Goal: Check status

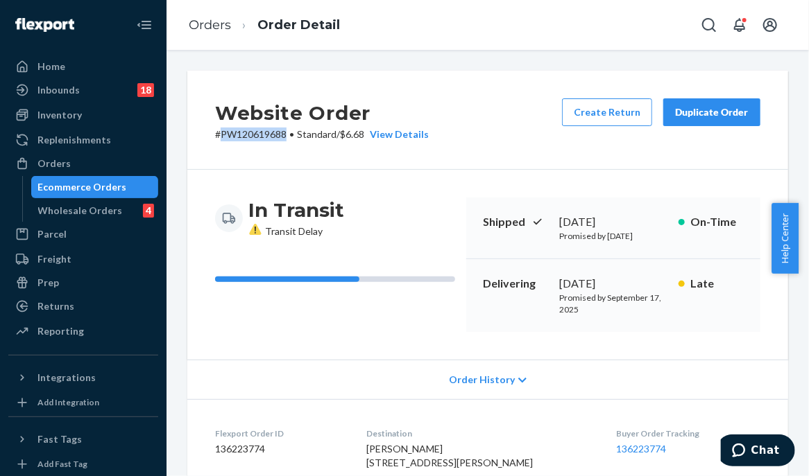
drag, startPoint x: 286, startPoint y: 131, endPoint x: 223, endPoint y: 136, distance: 63.3
click at [223, 136] on p "# PW120619688 • Standard / $6.68 View Details" at bounding box center [322, 135] width 214 height 14
copy p "PW120619688"
click at [494, 121] on div "Website Order # PW120619688 • Standard / $6.68 View Details Create Return Dupli…" at bounding box center [487, 120] width 601 height 99
click at [117, 166] on div "Orders" at bounding box center [83, 163] width 147 height 19
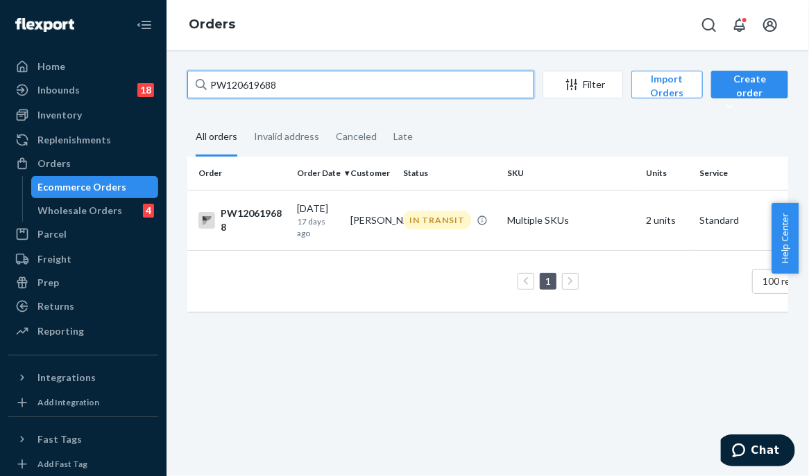
drag, startPoint x: 341, startPoint y: 78, endPoint x: 166, endPoint y: 88, distance: 174.4
click at [166, 88] on div "PW120619688 Filter Import Orders Create order Ecommerce order Removal order All…" at bounding box center [487, 263] width 642 height 427
paste input "PW120551625"
type input "PW120551625"
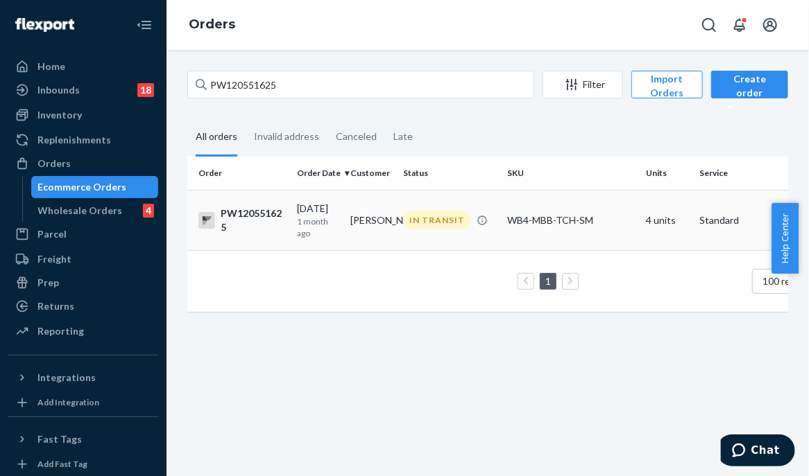
click at [404, 230] on td "IN TRANSIT" at bounding box center [449, 220] width 104 height 60
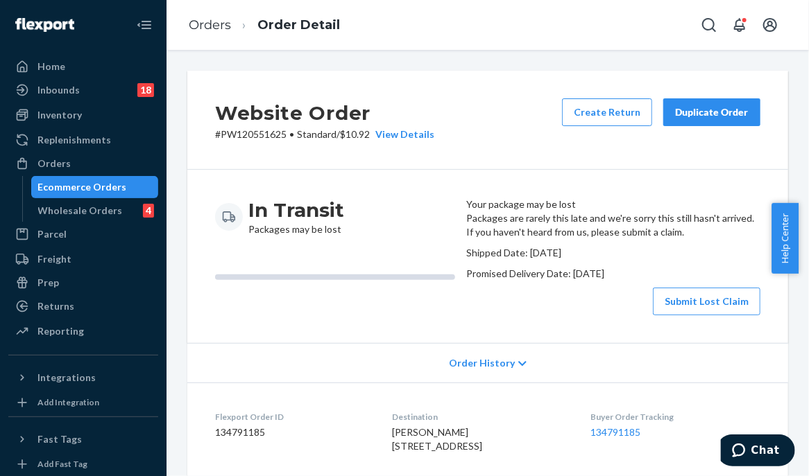
click at [429, 316] on div "In Transit Packages may be lost" at bounding box center [335, 257] width 240 height 118
click at [449, 180] on div "In Transit Packages may be lost Your package may be lost Packages are rarely th…" at bounding box center [487, 256] width 601 height 173
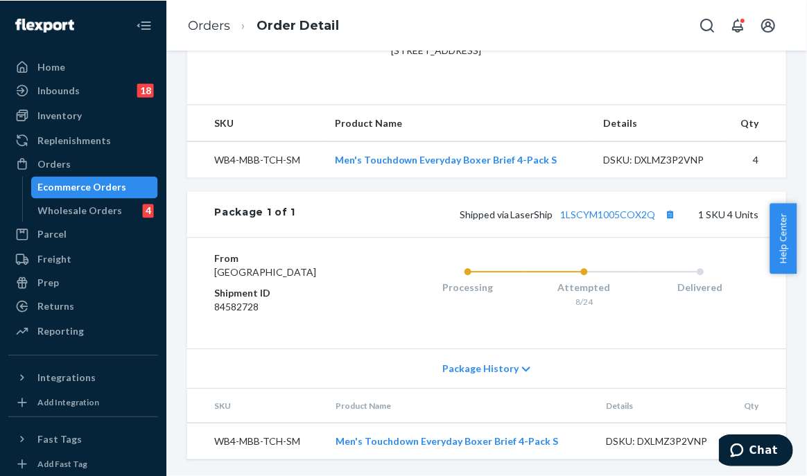
scroll to position [474, 0]
click at [606, 209] on link "1LSCYM1005COX2Q" at bounding box center [609, 215] width 95 height 12
click at [167, 166] on div "Website Order # PW120551625 • Standard / $10.92 View Details Create Return Dupl…" at bounding box center [486, 263] width 641 height 427
click at [192, 203] on div "Package 1 of 1 Shipped via LaserShip 1LSCYM1005COX2Q 1 SKU 4 Units" at bounding box center [486, 214] width 599 height 46
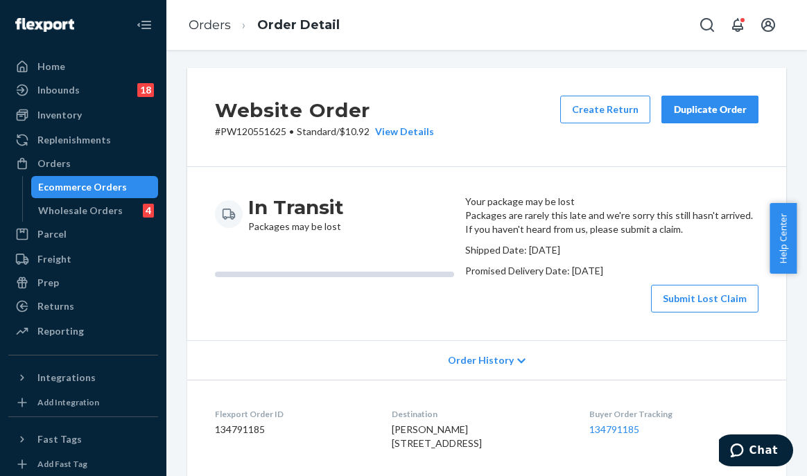
scroll to position [0, 0]
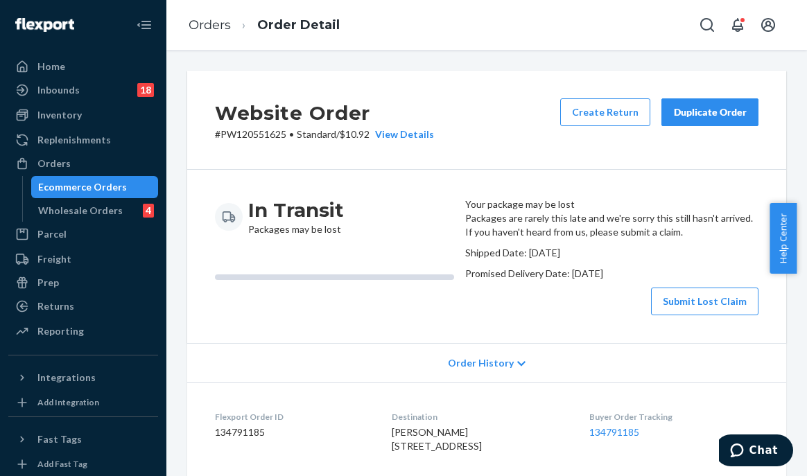
click at [463, 174] on div "In Transit Packages may be lost Your package may be lost Packages are rarely th…" at bounding box center [486, 256] width 599 height 173
click at [438, 176] on div "In Transit Packages may be lost Your package may be lost Packages are rarely th…" at bounding box center [486, 256] width 599 height 173
click at [463, 171] on div "In Transit Packages may be lost Your package may be lost Packages are rarely th…" at bounding box center [486, 256] width 599 height 173
click at [352, 275] on div at bounding box center [334, 275] width 239 height 0
click at [100, 162] on div "Orders" at bounding box center [83, 163] width 147 height 19
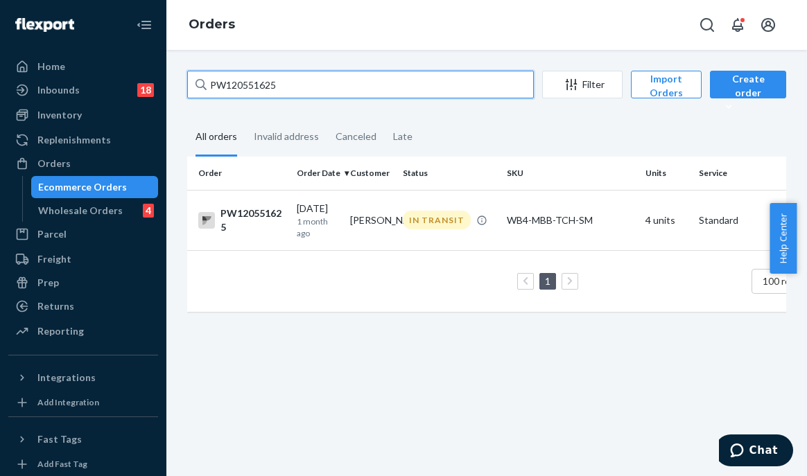
drag, startPoint x: 322, startPoint y: 85, endPoint x: 150, endPoint y: 76, distance: 172.2
click at [150, 76] on div "Home Inbounds 18 Shipping Plans Problems 18 Inventory Products Branded Packagin…" at bounding box center [403, 238] width 807 height 476
paste input "PW120649956"
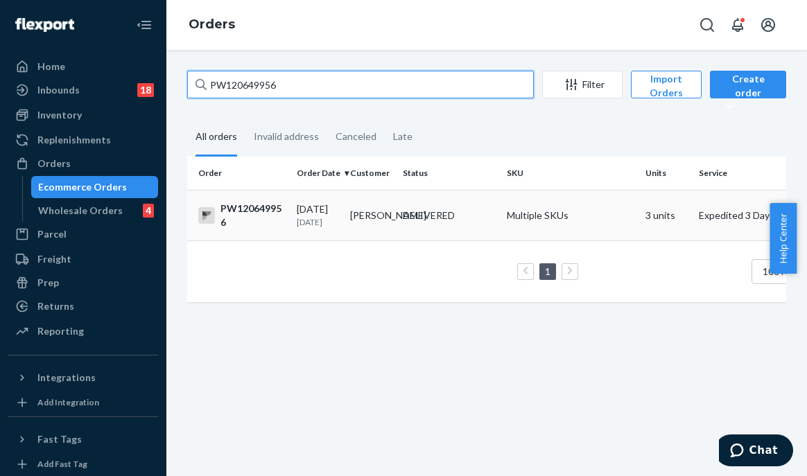
type input "PW120649956"
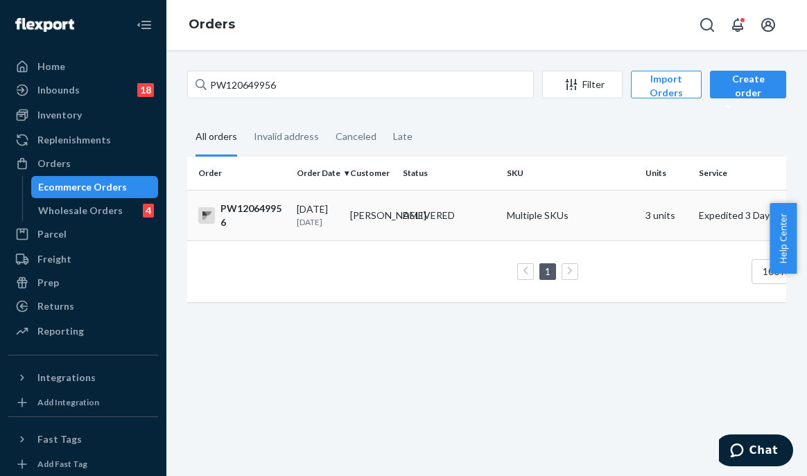
click at [400, 218] on div "DELIVERED" at bounding box center [449, 216] width 98 height 14
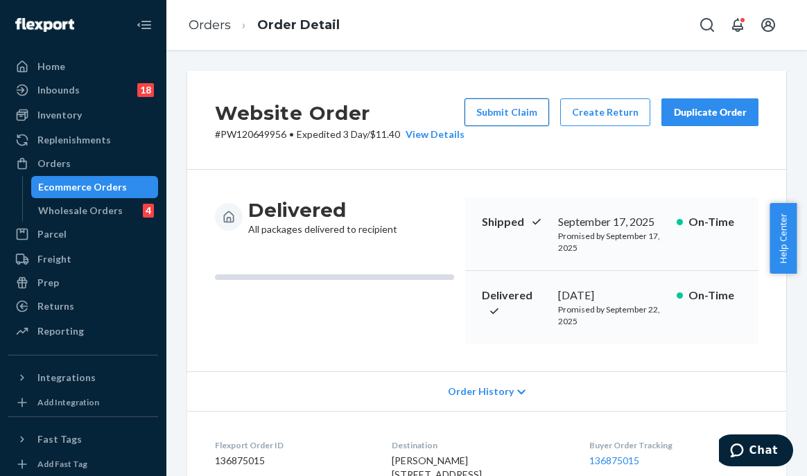
click at [519, 110] on button "Submit Claim" at bounding box center [507, 112] width 85 height 28
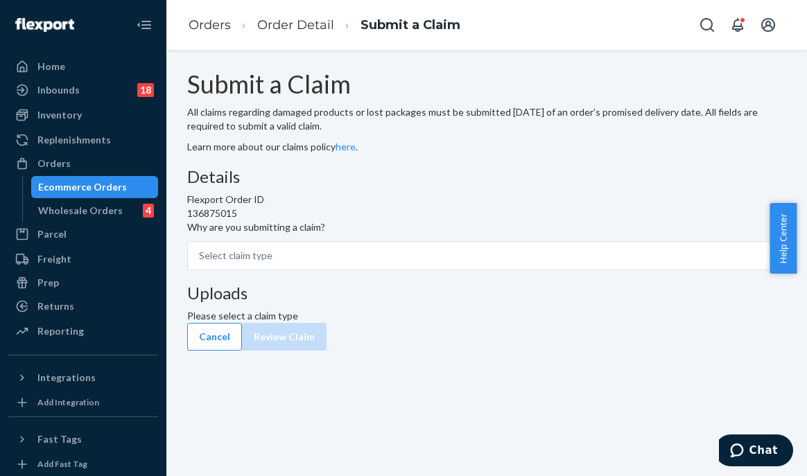
click at [346, 270] on div "Details Flexport Order ID 136875015 Why are you submitting a claim? Select clai…" at bounding box center [486, 219] width 599 height 103
click at [273, 263] on div "Select claim type" at bounding box center [236, 256] width 74 height 14
click at [200, 263] on input "Why are you submitting a claim? Select claim type" at bounding box center [199, 256] width 1 height 14
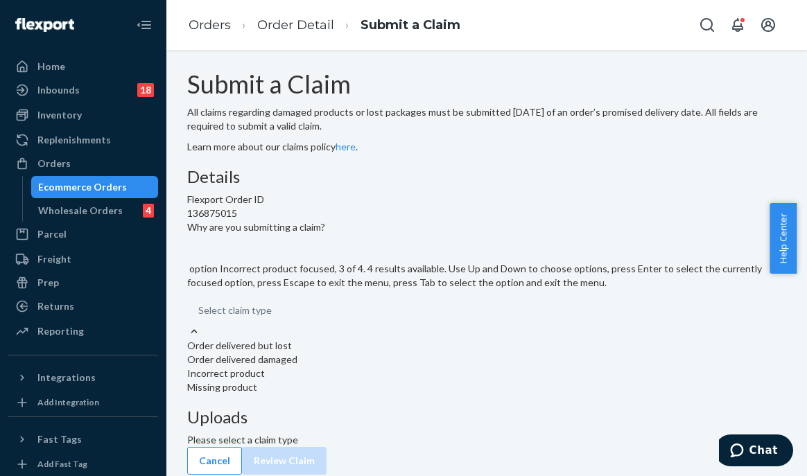
scroll to position [12, 0]
click at [350, 381] on div "Incorrect product" at bounding box center [486, 374] width 599 height 14
click at [200, 318] on input "Why are you submitting a claim? option Incorrect product focused, 3 of 4. 4 res…" at bounding box center [198, 311] width 1 height 14
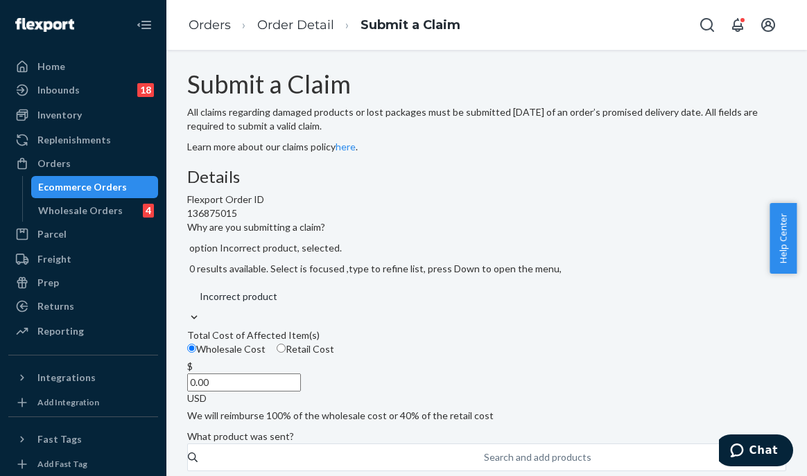
scroll to position [277, 0]
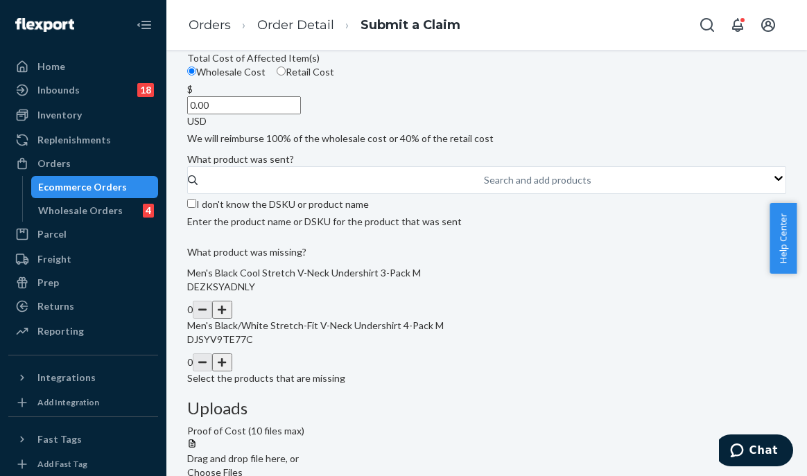
click at [301, 114] on input "0.00" at bounding box center [244, 105] width 114 height 18
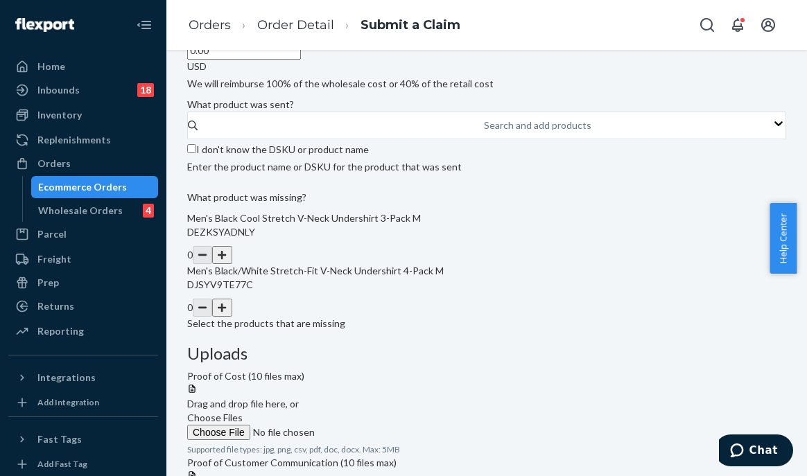
click at [301, 60] on input "0.00" at bounding box center [244, 51] width 114 height 18
drag, startPoint x: 352, startPoint y: 155, endPoint x: 402, endPoint y: 166, distance: 52.0
click at [402, 74] on div "$ 0.00 USD" at bounding box center [486, 51] width 599 height 46
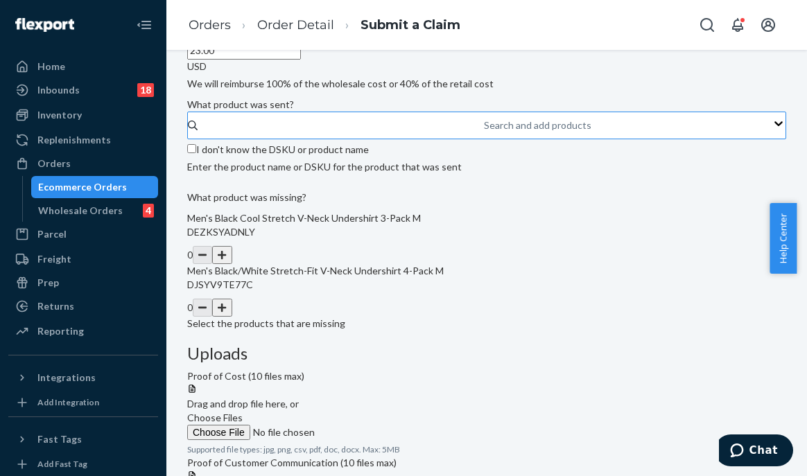
type input "23.00"
click at [484, 132] on div "Search and add products" at bounding box center [537, 126] width 107 height 14
click at [484, 132] on input "Search and add products" at bounding box center [484, 126] width 1 height 14
drag, startPoint x: 280, startPoint y: 232, endPoint x: 284, endPoint y: 243, distance: 11.6
click at [280, 110] on span "What product was sent?" at bounding box center [240, 104] width 107 height 12
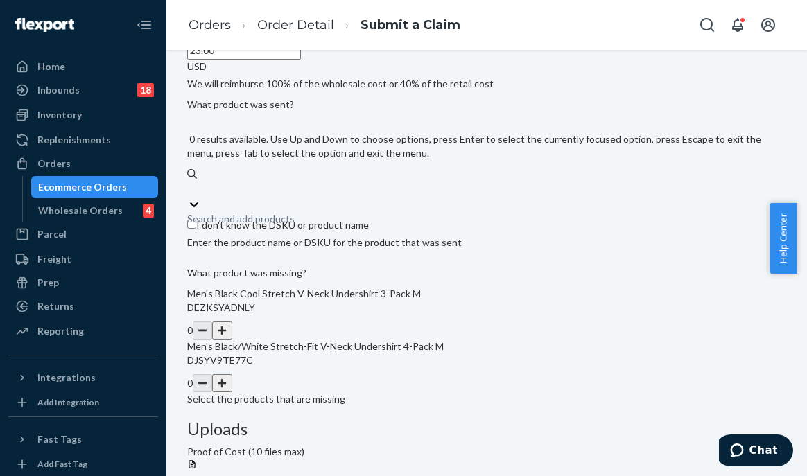
click at [284, 198] on div "Search and add products" at bounding box center [486, 189] width 599 height 17
click at [189, 196] on input "0 results available. Use Up and Down to choose options, press Enter to select t…" at bounding box center [187, 189] width 1 height 14
paste input "Beachside Crochet Knit Pant"
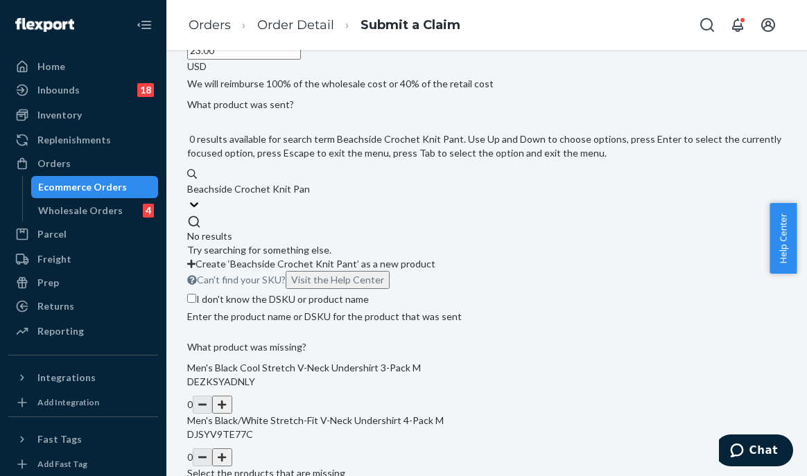
click at [295, 196] on input "Beachside Crochet Knit Pant" at bounding box center [248, 189] width 123 height 14
drag, startPoint x: 316, startPoint y: 253, endPoint x: 228, endPoint y: 261, distance: 88.4
click at [228, 261] on div "Submit a Claim All claims regarding damaged products or lost packages must be s…" at bounding box center [486, 242] width 599 height 899
drag, startPoint x: 305, startPoint y: 249, endPoint x: 370, endPoint y: 255, distance: 65.4
click at [370, 198] on div "Crochet Knit Pant Crochet Knit Pant" at bounding box center [486, 189] width 599 height 17
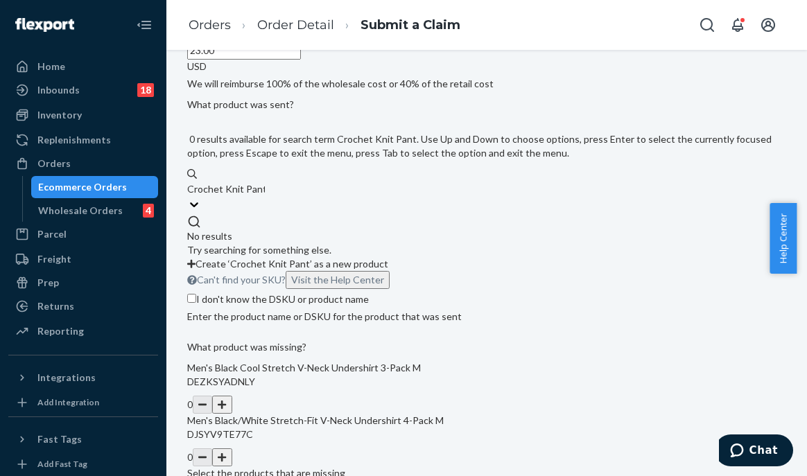
type input "Crochet"
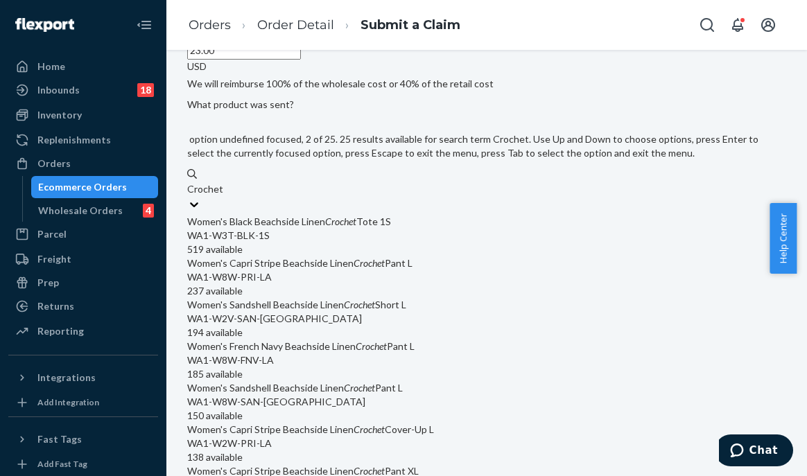
scroll to position [69, 0]
click at [327, 284] on div "WA1-W8W-PRI-LA" at bounding box center [486, 277] width 599 height 14
click at [223, 196] on input "Crochet" at bounding box center [205, 189] width 36 height 14
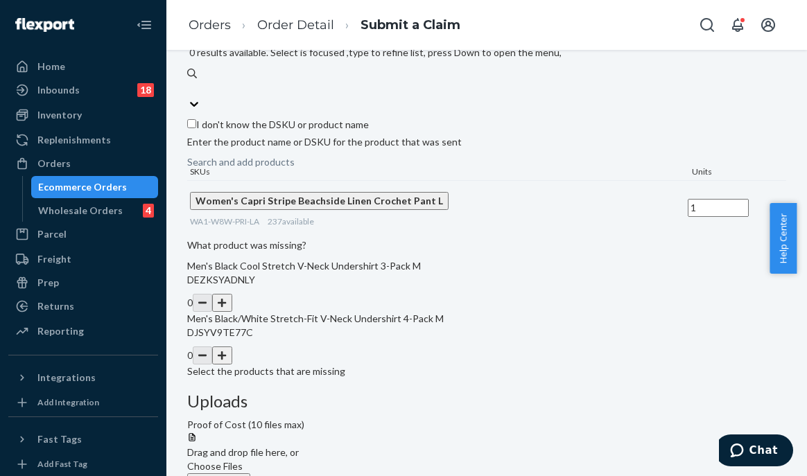
scroll to position [416, 0]
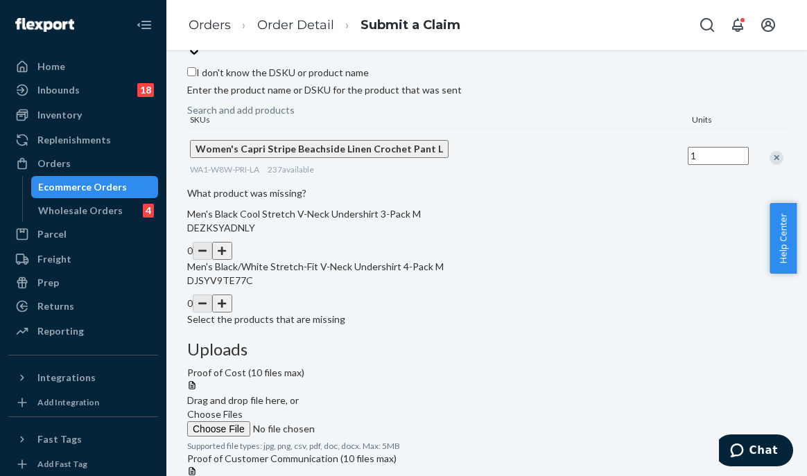
click at [688, 165] on input "1" at bounding box center [718, 156] width 61 height 18
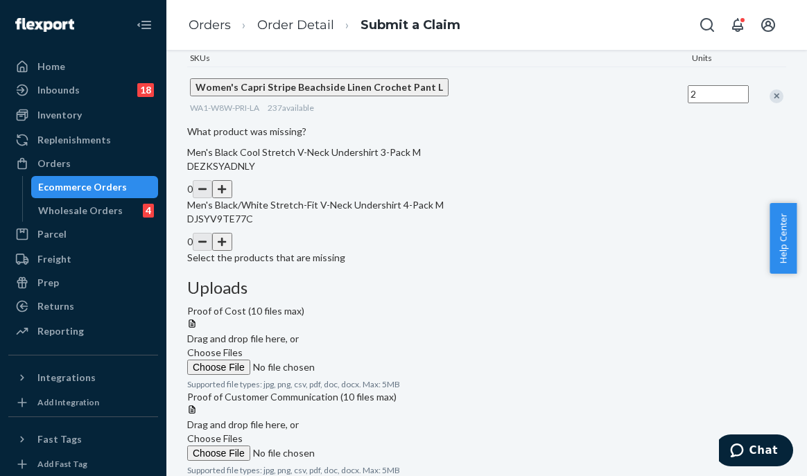
type input "2"
click at [517, 281] on div "Details Flexport Order ID 136875015 Why are you submitting a claim? Incorrect p…" at bounding box center [486, 114] width 599 height 725
click at [232, 198] on button "button" at bounding box center [221, 189] width 19 height 18
click at [232, 251] on button "button" at bounding box center [221, 242] width 19 height 18
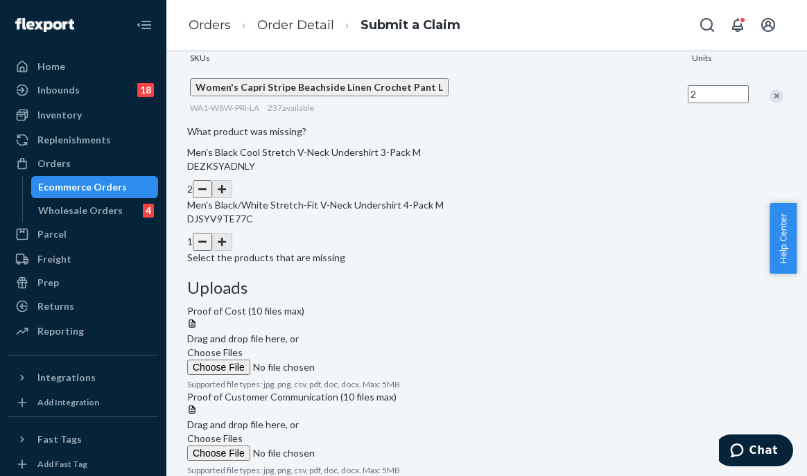
click at [524, 399] on div "Details Flexport Order ID 136875015 Why are you submitting a claim? Incorrect p…" at bounding box center [486, 114] width 599 height 725
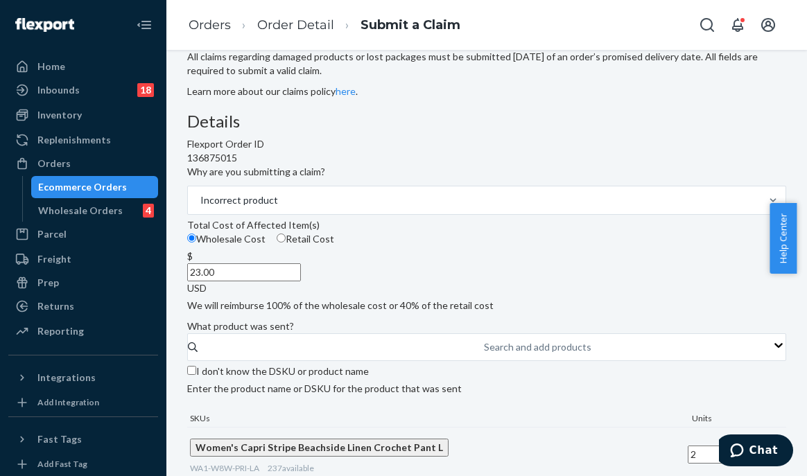
scroll to position [54, 0]
click at [469, 239] on div "Details Flexport Order ID 136875015 Why are you submitting a claim? Incorrect p…" at bounding box center [486, 371] width 599 height 514
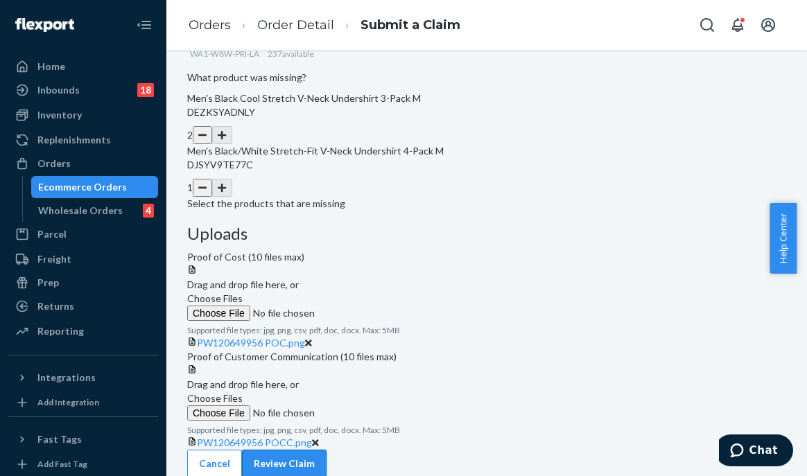
click at [327, 450] on button "Review Claim" at bounding box center [284, 464] width 85 height 28
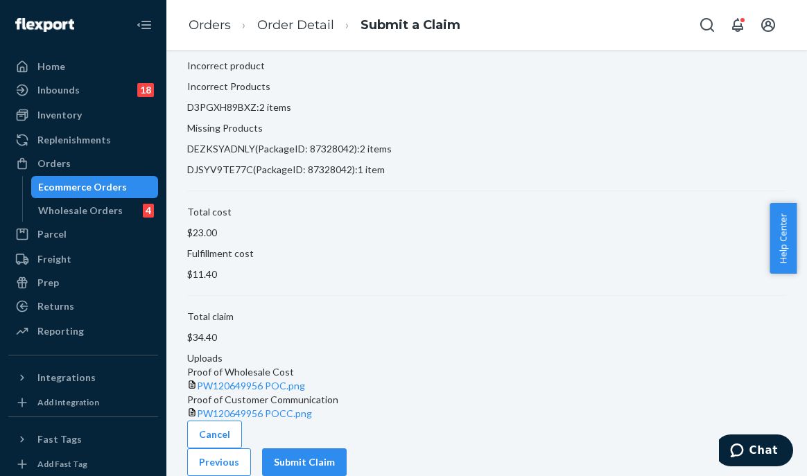
scroll to position [200, 0]
click at [347, 453] on button "Submit Claim" at bounding box center [304, 463] width 85 height 28
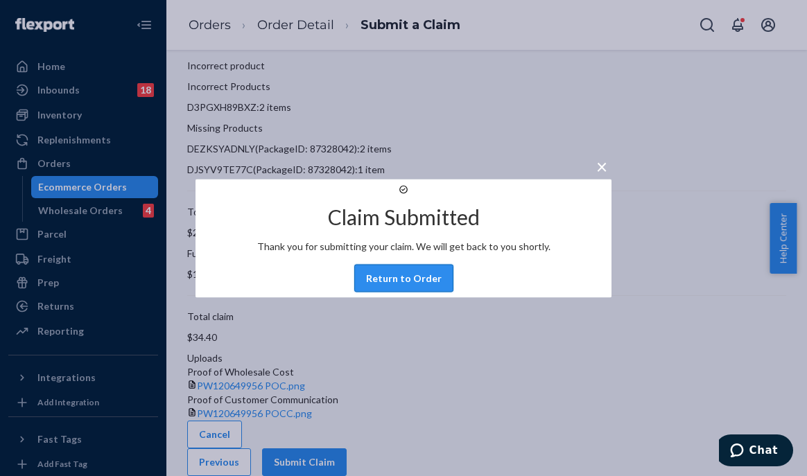
click at [408, 292] on button "Return to Order" at bounding box center [403, 278] width 99 height 28
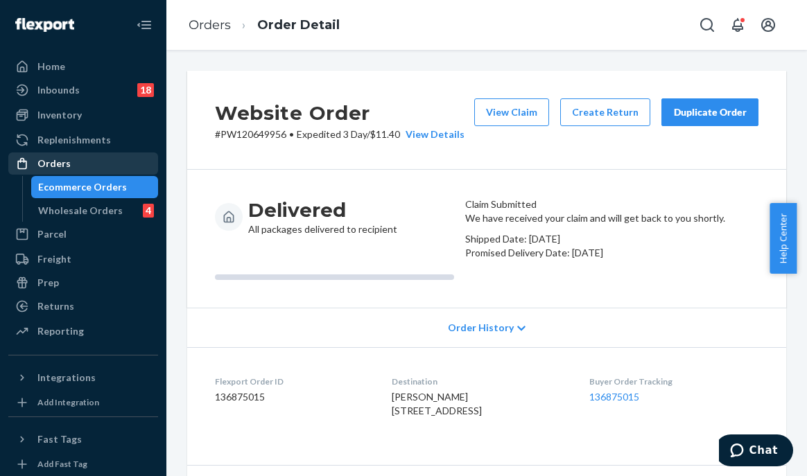
click at [72, 160] on div "Orders" at bounding box center [83, 163] width 147 height 19
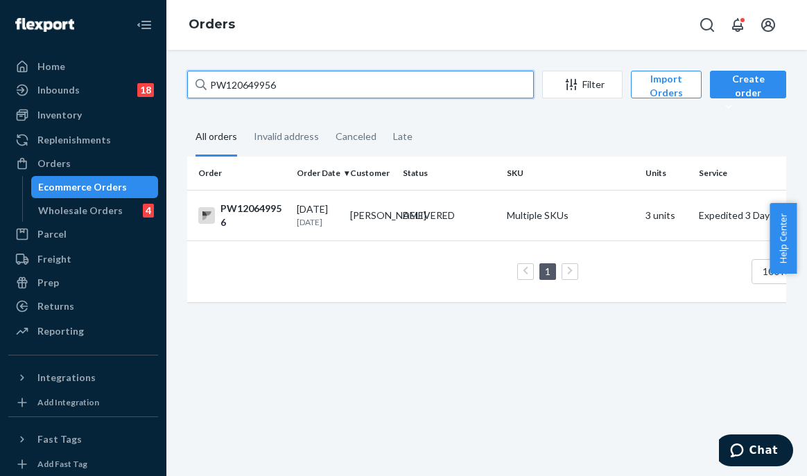
drag, startPoint x: 300, startPoint y: 74, endPoint x: 160, endPoint y: 83, distance: 141.1
click at [160, 83] on div "Home Inbounds 18 Shipping Plans Problems 18 Inventory Products Branded Packagin…" at bounding box center [403, 238] width 807 height 476
paste input "PW12055964"
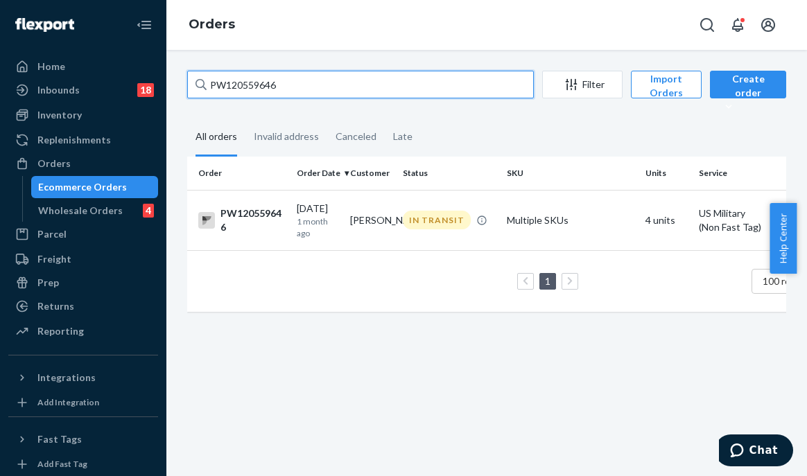
drag, startPoint x: 226, startPoint y: 82, endPoint x: 222, endPoint y: 119, distance: 37.0
click at [163, 83] on div "Home Inbounds 18 Shipping Plans Problems 18 Inventory Products Branded Packagin…" at bounding box center [403, 238] width 807 height 476
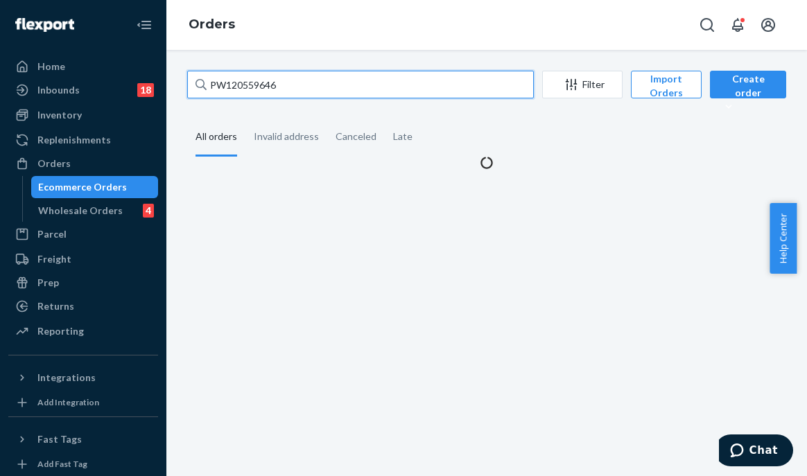
type input "PW120559646"
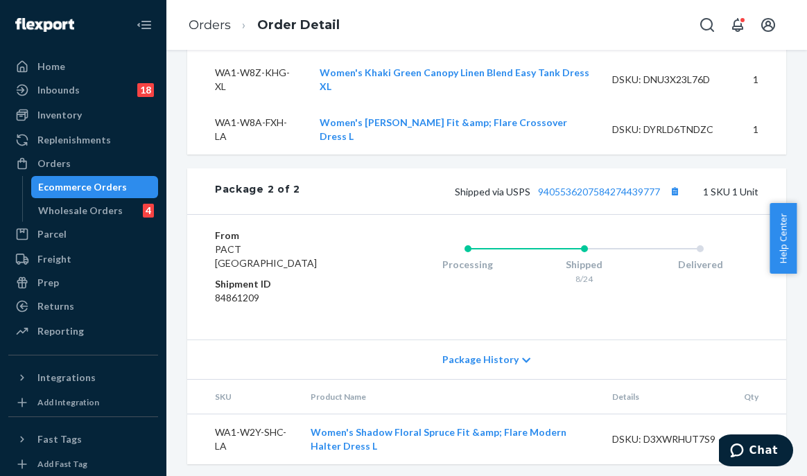
scroll to position [1040, 0]
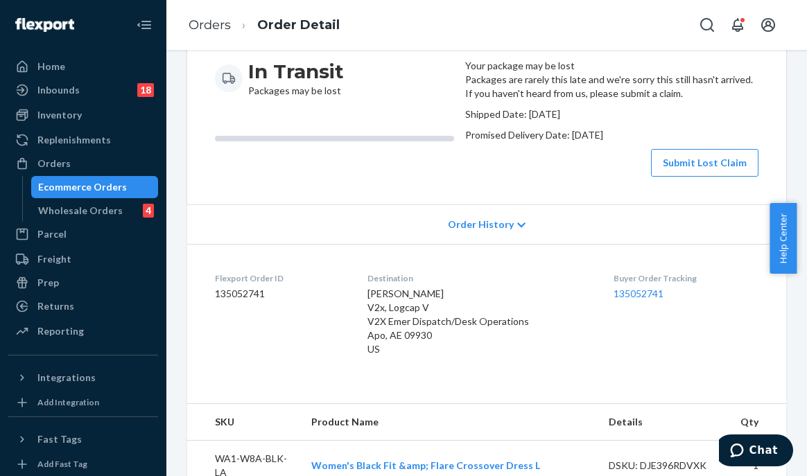
scroll to position [0, 0]
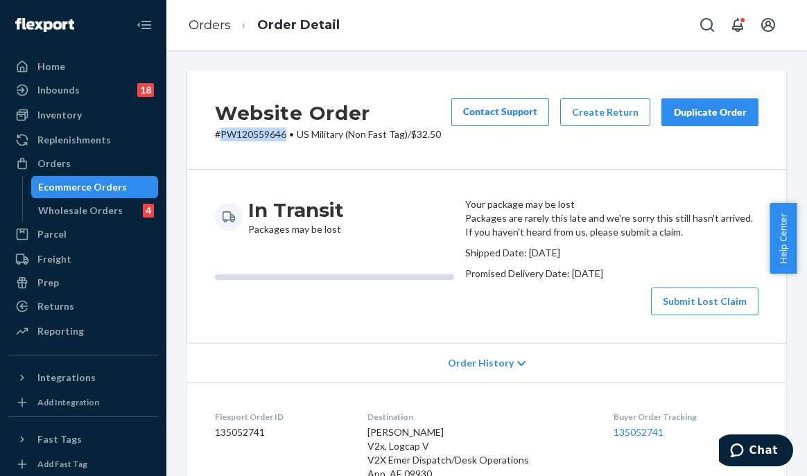
drag, startPoint x: 286, startPoint y: 132, endPoint x: 218, endPoint y: 130, distance: 68.0
click at [218, 130] on p "# PW120559646 • US Military (Non Fast Tag) / $32.50" at bounding box center [328, 135] width 226 height 14
copy p "PW120559646"
click at [494, 158] on div "Website Order # PW120559646 • US Military (Non Fast Tag) / $32.50 Contact Suppo…" at bounding box center [486, 120] width 599 height 99
click at [379, 169] on div "Website Order # PW120559646 • US Military (Non Fast Tag) / $32.50 Contact Suppo…" at bounding box center [486, 120] width 599 height 99
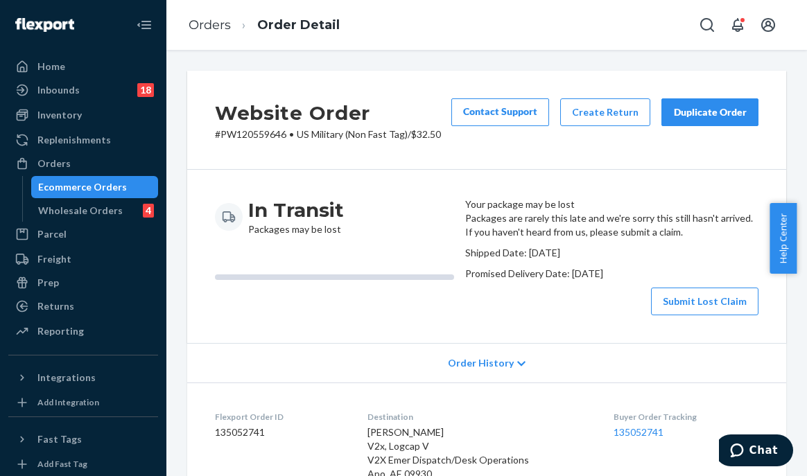
click at [436, 316] on div "In Transit Packages may be lost" at bounding box center [334, 257] width 239 height 118
click at [251, 316] on div "In Transit Packages may be lost" at bounding box center [334, 257] width 239 height 118
click at [97, 171] on div "Orders" at bounding box center [83, 163] width 147 height 19
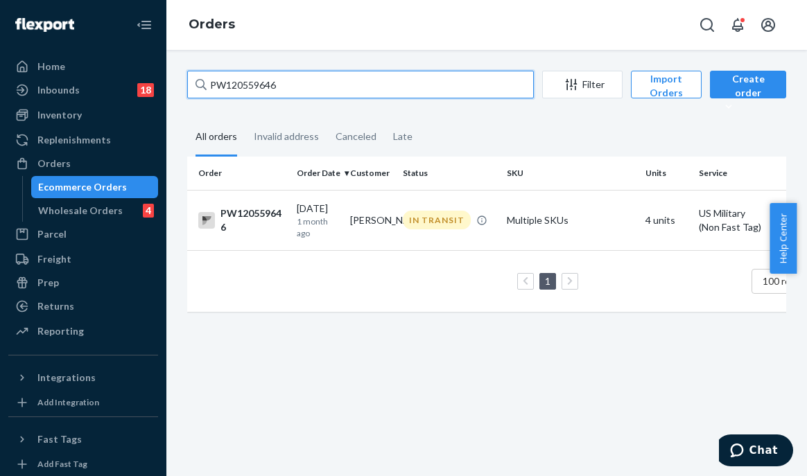
drag, startPoint x: 279, startPoint y: 72, endPoint x: 191, endPoint y: 71, distance: 88.1
click at [191, 71] on input "PW120559646" at bounding box center [360, 85] width 347 height 28
paste input "667362"
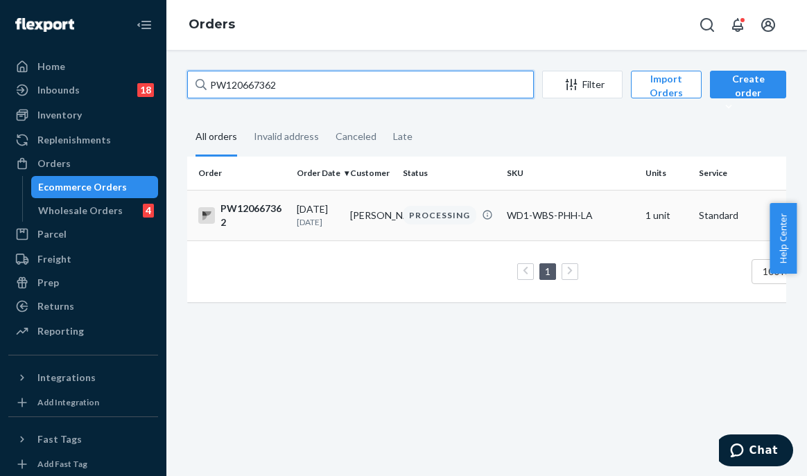
type input "PW120667362"
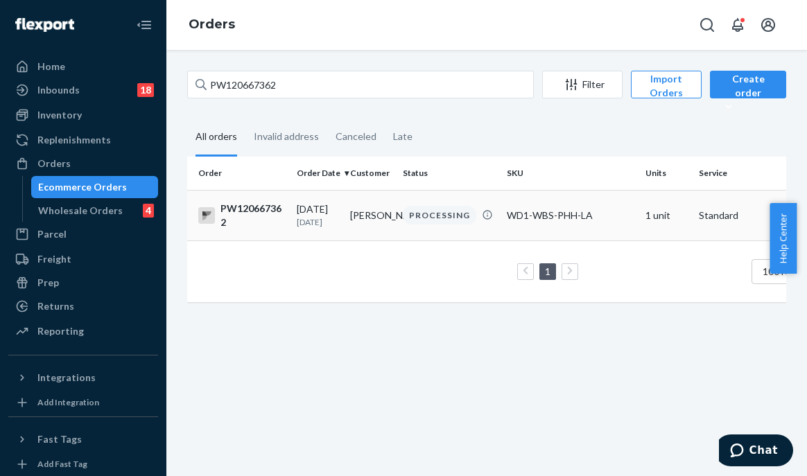
click at [352, 214] on td "[PERSON_NAME]" at bounding box center [371, 215] width 53 height 51
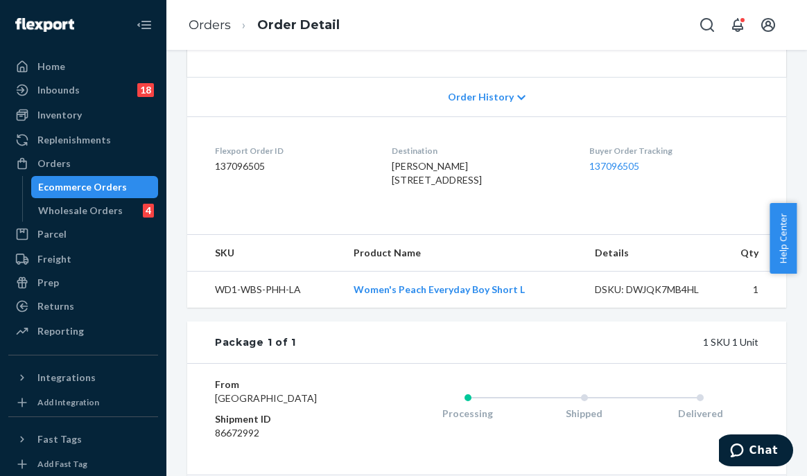
scroll to position [6, 0]
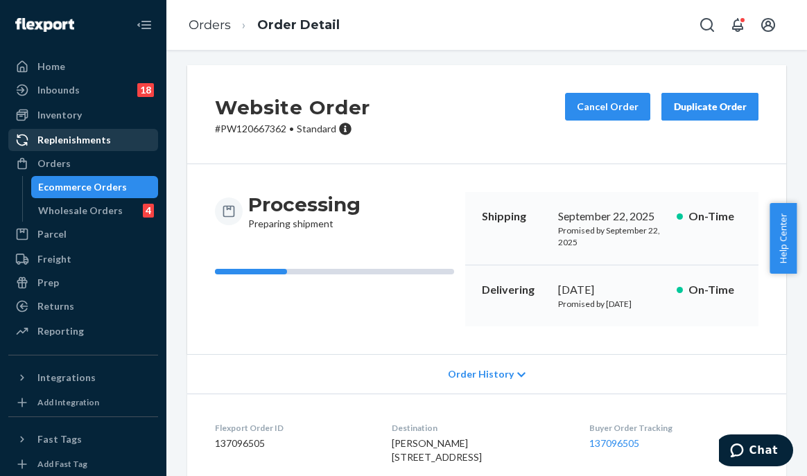
drag, startPoint x: 78, startPoint y: 117, endPoint x: 137, endPoint y: 132, distance: 60.2
click at [78, 117] on div "Inventory" at bounding box center [59, 115] width 44 height 14
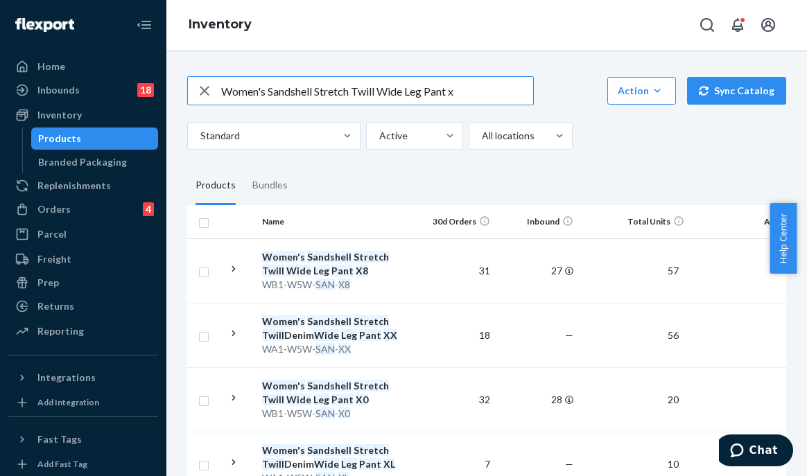
drag, startPoint x: 478, startPoint y: 90, endPoint x: 183, endPoint y: 103, distance: 295.0
click at [183, 103] on div "Women's Sandshell Stretch Twill Wide Leg Pant x Action Create product Create bu…" at bounding box center [487, 348] width 620 height 577
type input "bootcut legging"
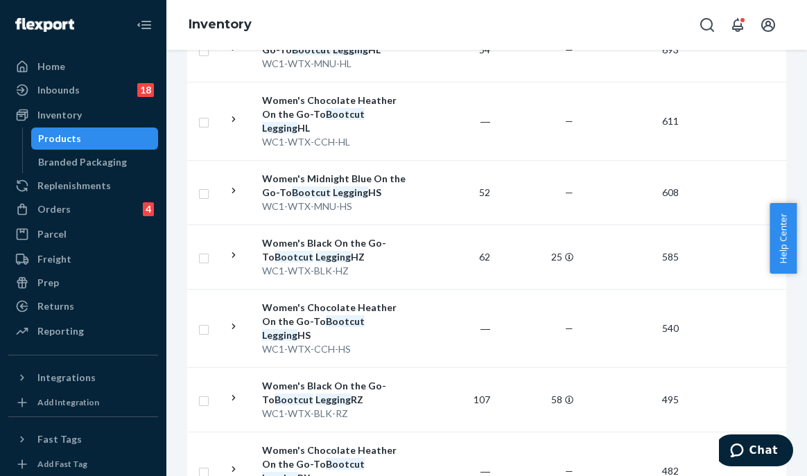
scroll to position [1456, 0]
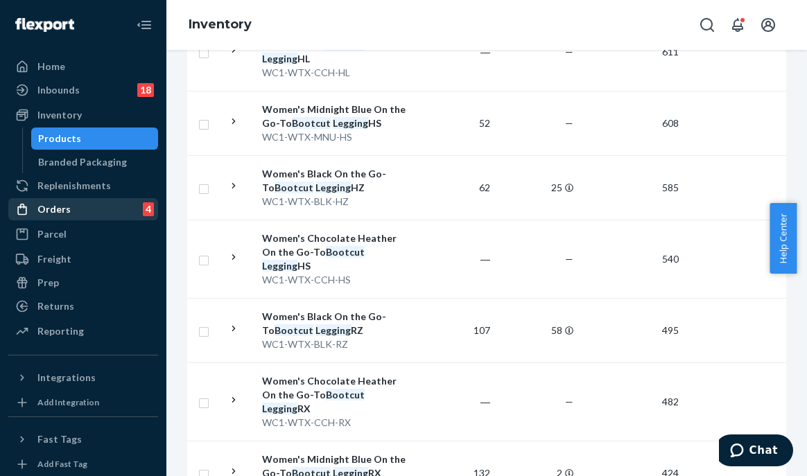
click at [80, 210] on div "Orders 4" at bounding box center [83, 209] width 147 height 19
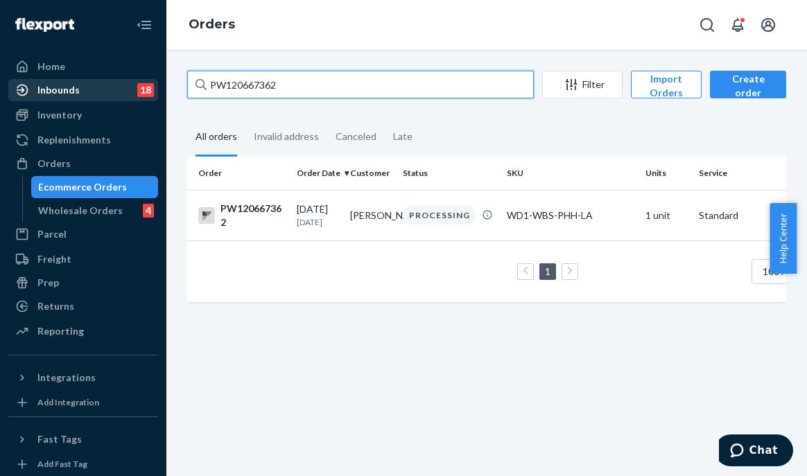
drag, startPoint x: 319, startPoint y: 80, endPoint x: 119, endPoint y: 83, distance: 200.5
click at [119, 83] on div "Home Inbounds 18 Shipping Plans Problems 18 Inventory Products Branded Packagin…" at bounding box center [403, 238] width 807 height 476
paste input "C1797190 [PERSON_NAME]"
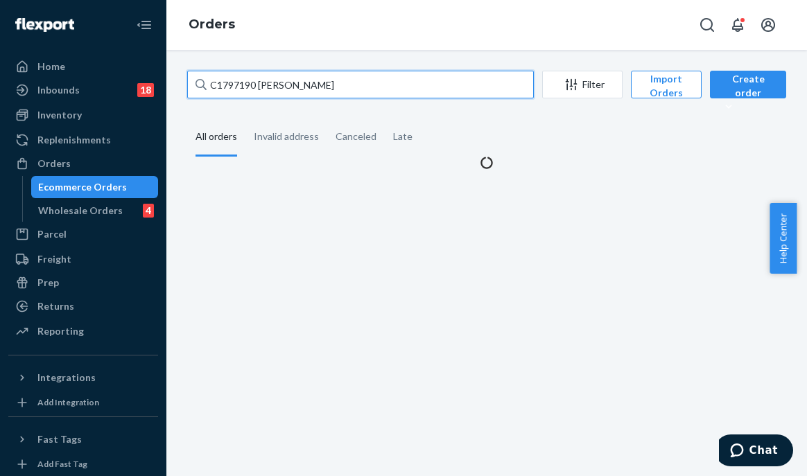
type input "C1797190 [PERSON_NAME]"
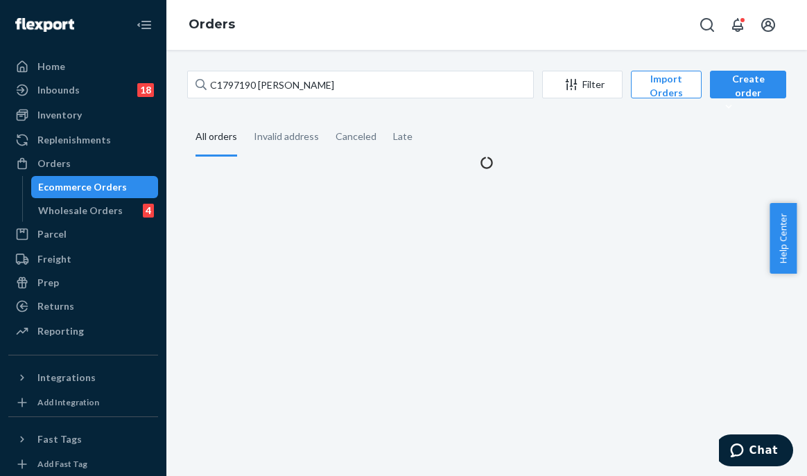
click at [412, 232] on div "C1797190 [PERSON_NAME] Filter Import Orders Create order Ecommerce order Remova…" at bounding box center [486, 263] width 641 height 427
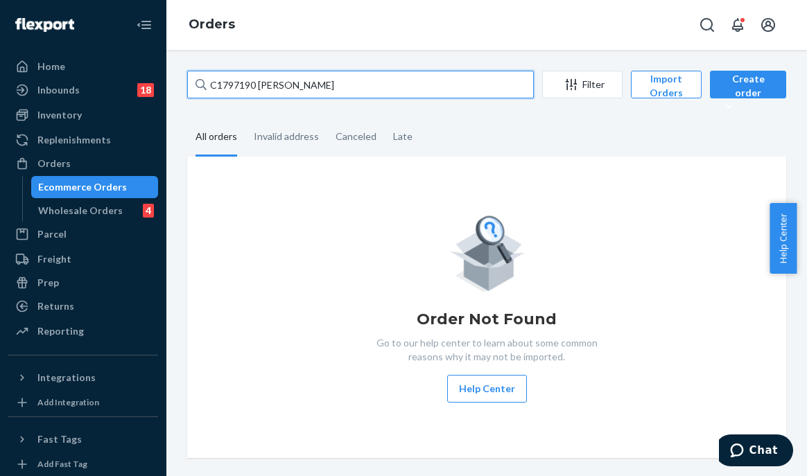
drag, startPoint x: 352, startPoint y: 86, endPoint x: 0, endPoint y: 105, distance: 352.8
click at [0, 105] on div "Home Inbounds 18 Shipping Plans Problems 18 Inventory Products Branded Packagin…" at bounding box center [403, 238] width 807 height 476
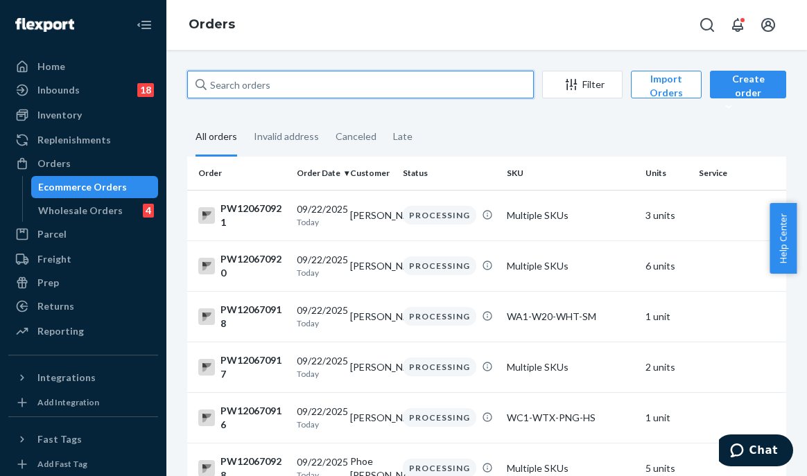
click at [329, 91] on input "text" at bounding box center [360, 85] width 347 height 28
paste input "PW120641602"
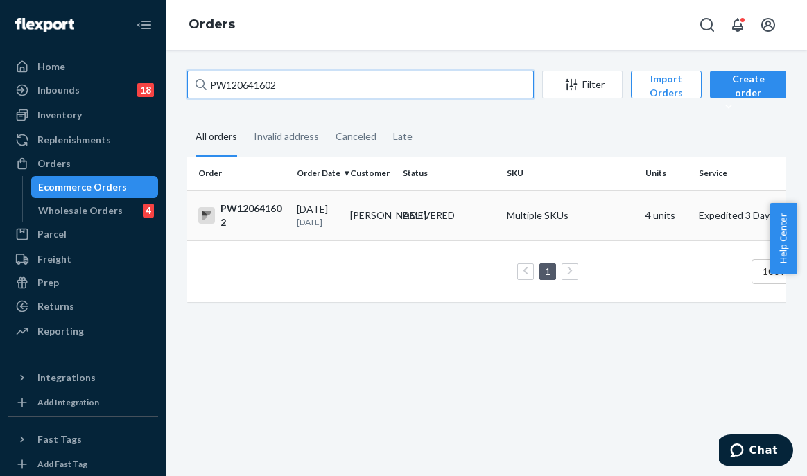
type input "PW120641602"
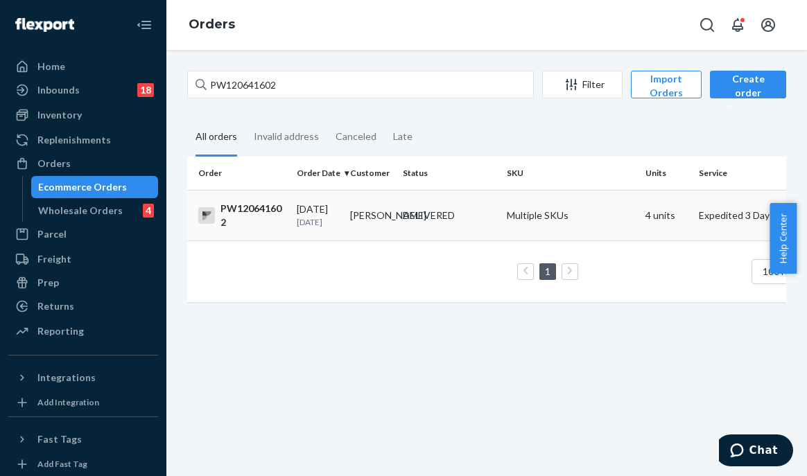
click at [474, 239] on td "DELIVERED" at bounding box center [449, 215] width 104 height 51
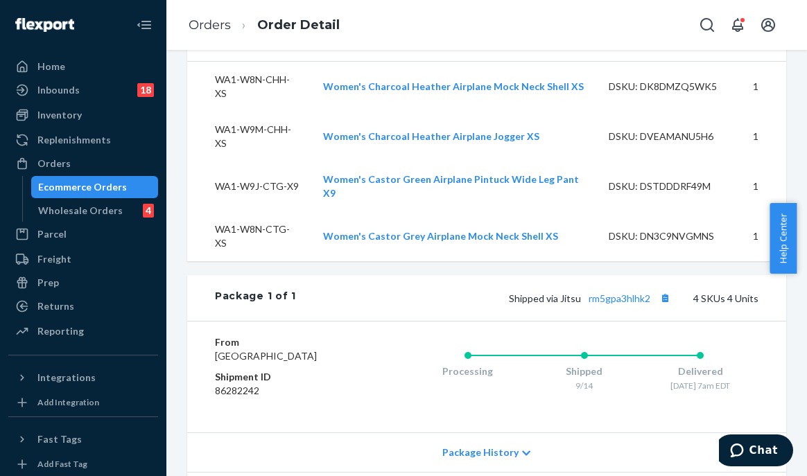
scroll to position [709, 0]
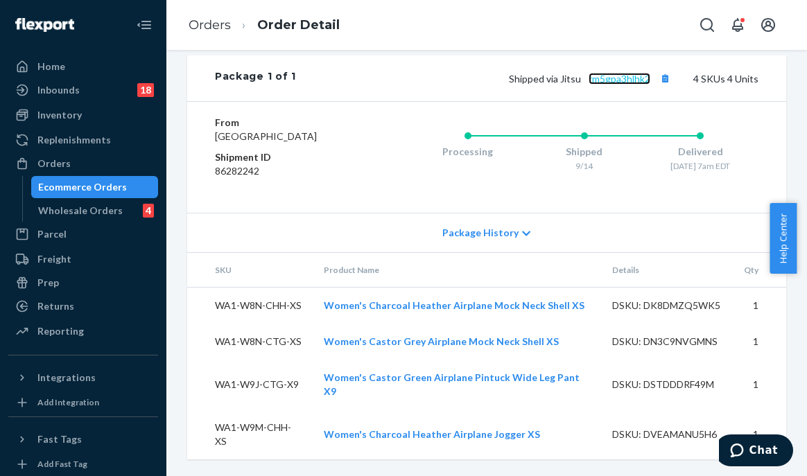
click at [616, 80] on link "rm5gpa3hlhk2" at bounding box center [620, 79] width 62 height 12
click at [191, 200] on div "From [GEOGRAPHIC_DATA] Shipment ID 86282242 Processing Shipped 9/14 Delivered […" at bounding box center [486, 157] width 599 height 112
click at [780, 448] on button "Chat" at bounding box center [754, 451] width 78 height 32
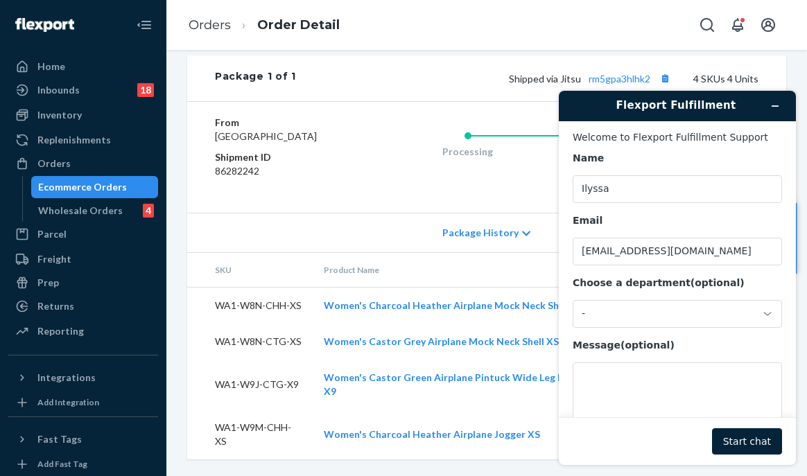
scroll to position [0, 0]
click at [641, 388] on textarea "Message (optional)" at bounding box center [677, 402] width 209 height 78
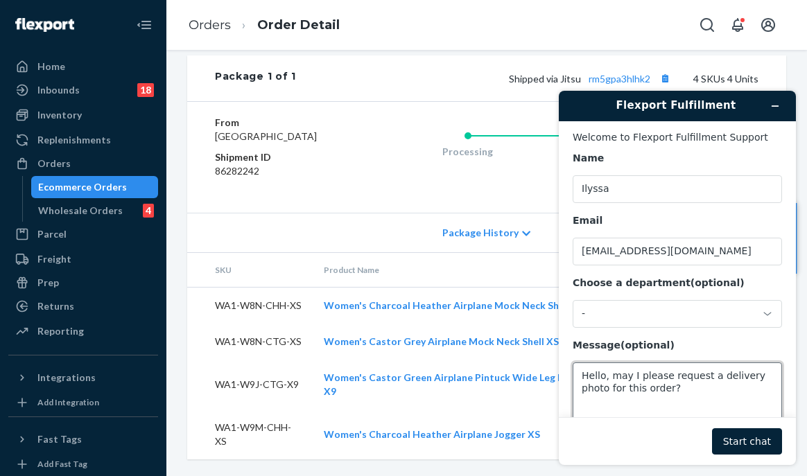
paste textarea "PW120641602"
type textarea "Hello, may I please request a delivery photo for this order? PW120641602"
click at [752, 447] on button "Start chat" at bounding box center [747, 442] width 70 height 26
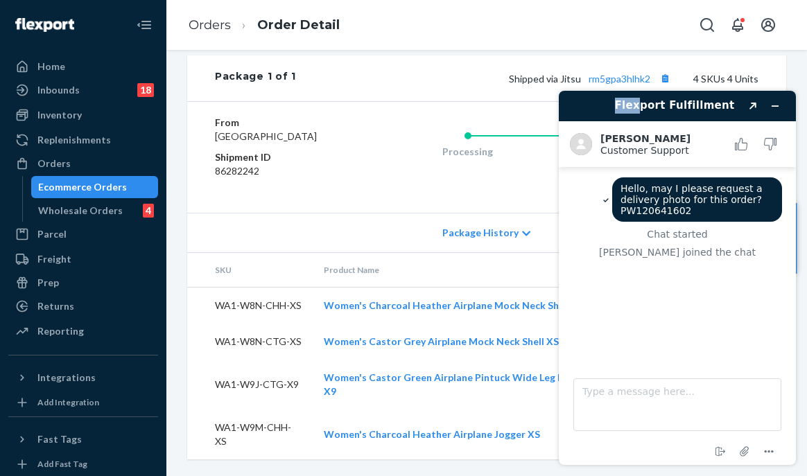
drag, startPoint x: 644, startPoint y: 80, endPoint x: 579, endPoint y: 78, distance: 65.2
click at [579, 80] on html "Flexport Fulfillment Created with Sketch. [PERSON_NAME] Customer Support Custom…" at bounding box center [677, 278] width 259 height 397
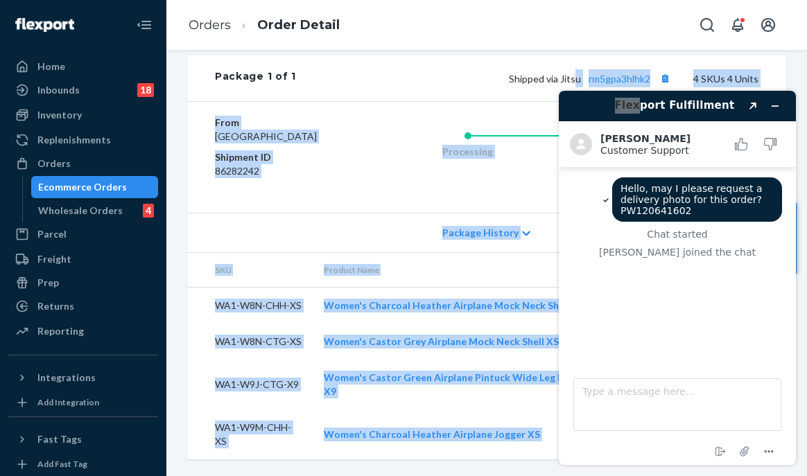
drag, startPoint x: 1117, startPoint y: 159, endPoint x: 642, endPoint y: 80, distance: 481.6
click at [579, 63] on div "Package 1 of 1 Shipped via Jitsu rm5gpa3hlhk2 4 SKUs 4 Units" at bounding box center [486, 78] width 599 height 46
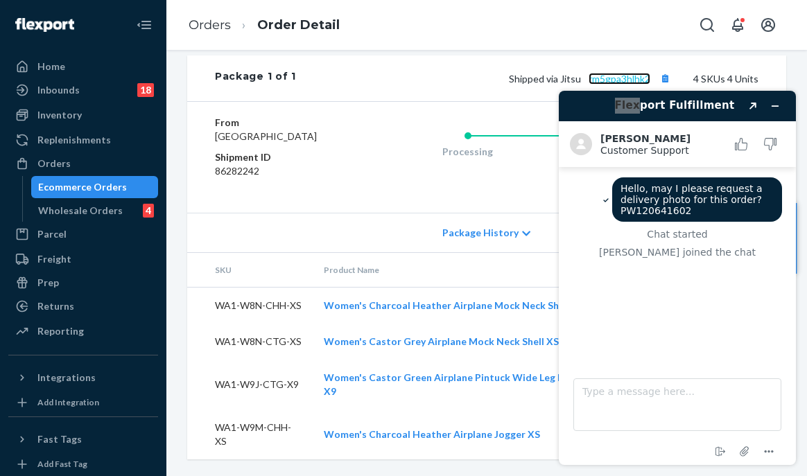
drag, startPoint x: 37, startPoint y: 2, endPoint x: 585, endPoint y: 78, distance: 553.2
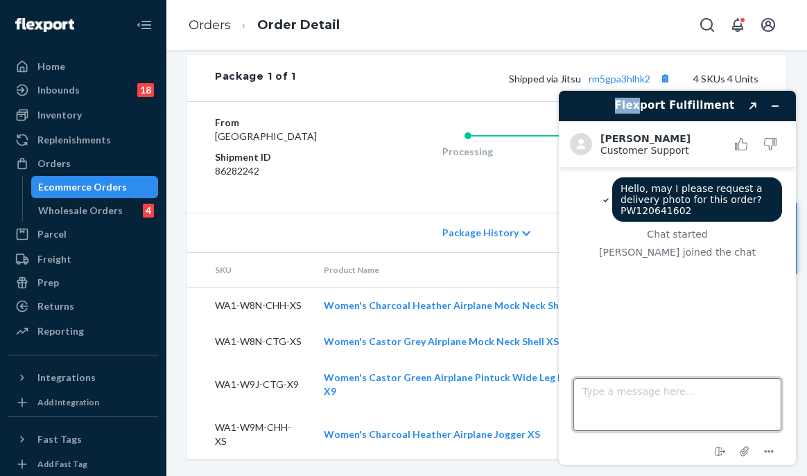
click at [599, 404] on textarea "Type a message here..." at bounding box center [678, 405] width 208 height 53
type textarea "Tracking code is rm5gpa3hlhk2"
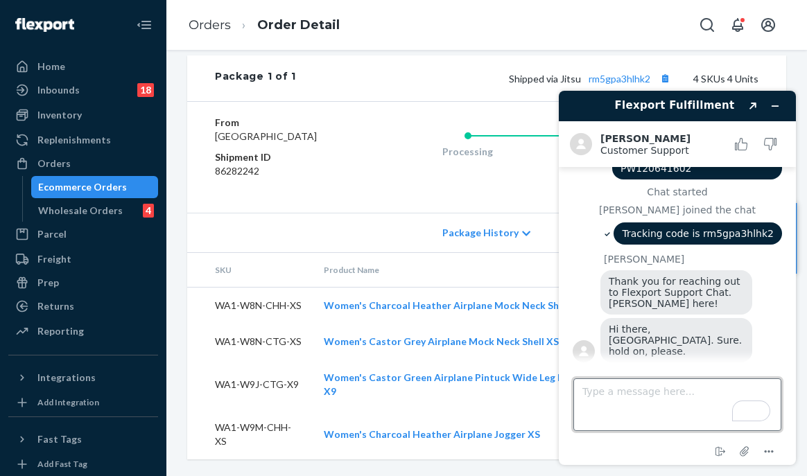
scroll to position [46, 0]
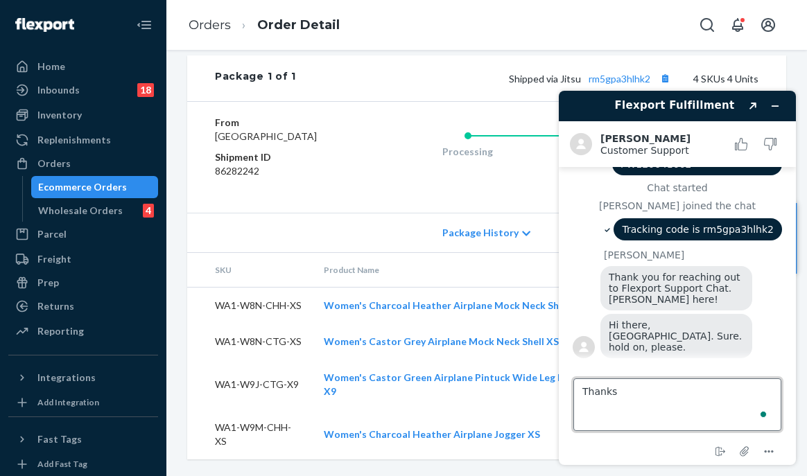
type textarea "Thanks!"
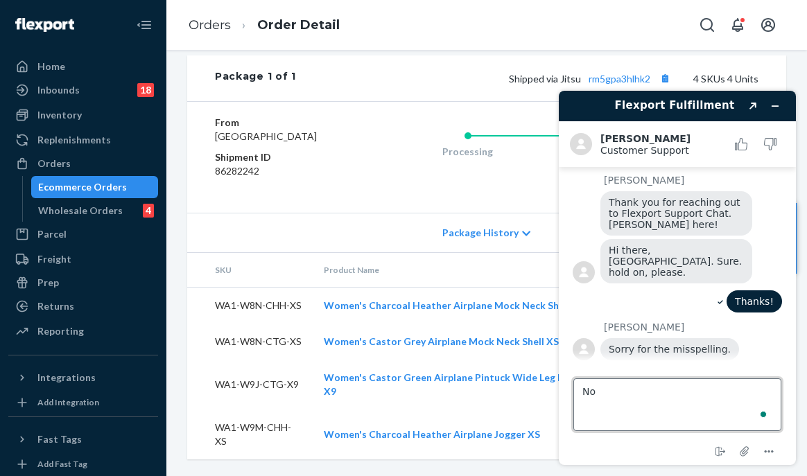
scroll to position [125, 0]
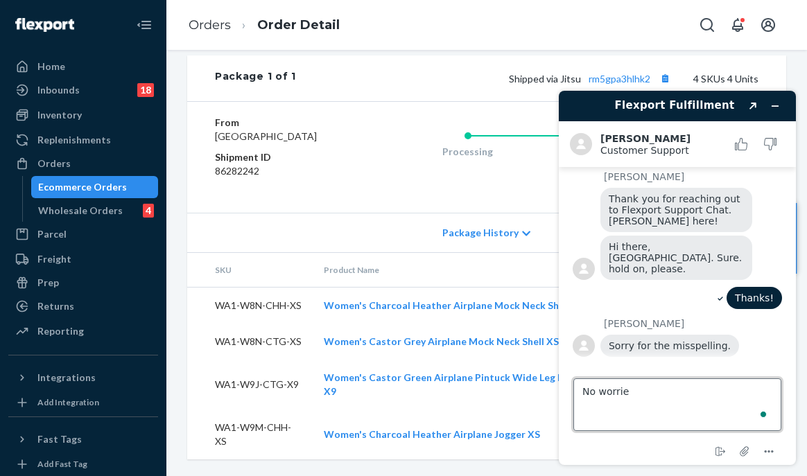
type textarea "No worries"
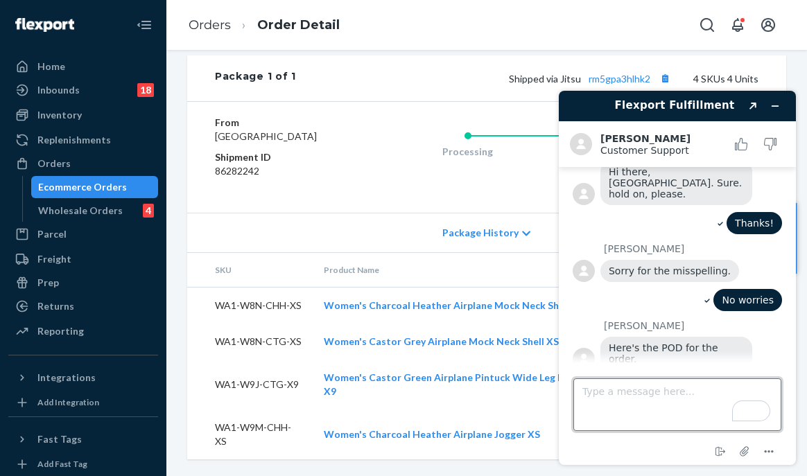
scroll to position [282, 0]
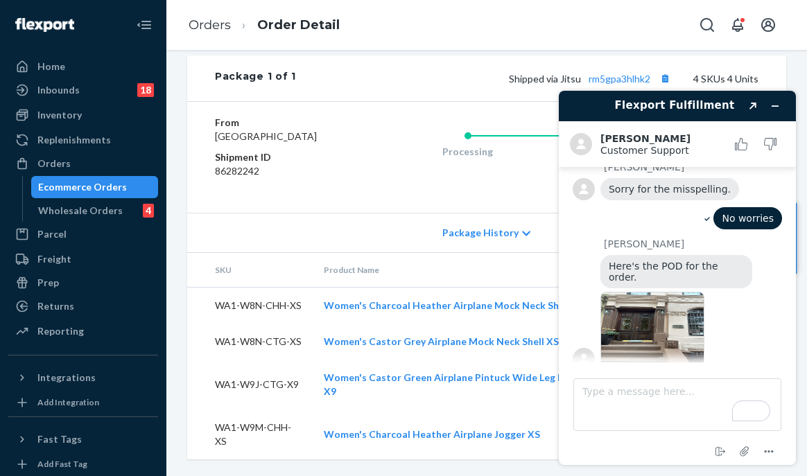
click at [640, 318] on img at bounding box center [653, 331] width 104 height 78
click at [625, 418] on textarea "Type a message here..." at bounding box center [678, 405] width 208 height 53
type textarea "Thanks!"
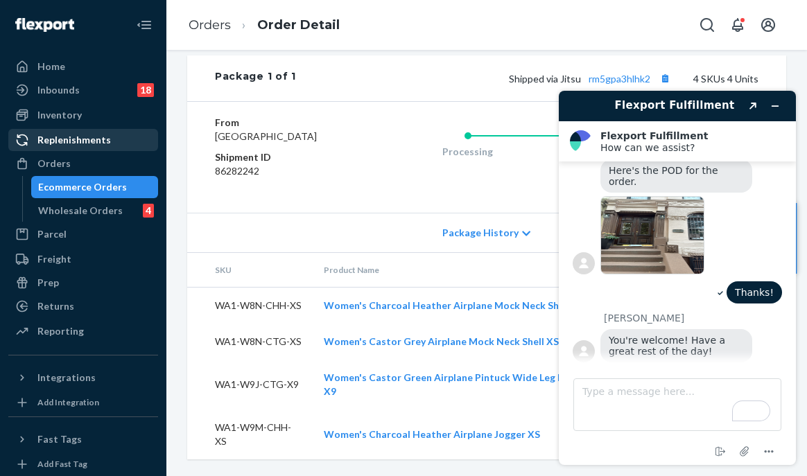
scroll to position [438, 0]
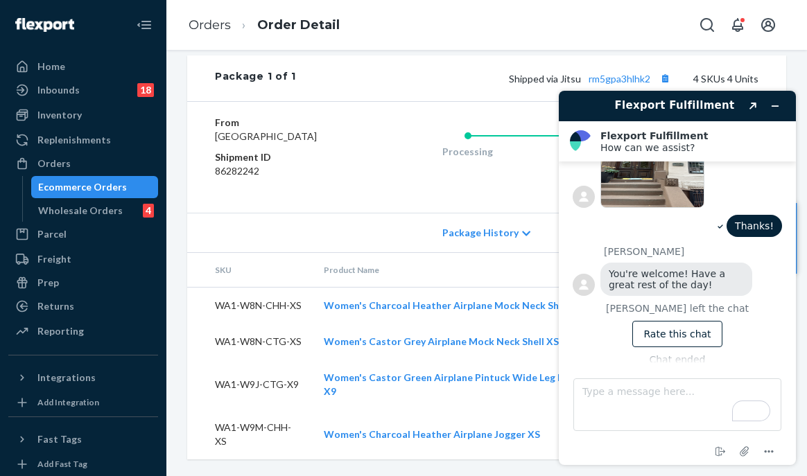
click at [786, 107] on header "Flexport Fulfillment Created with Sketch." at bounding box center [677, 106] width 237 height 31
click at [773, 107] on icon "Minimize widget" at bounding box center [776, 106] width 10 height 10
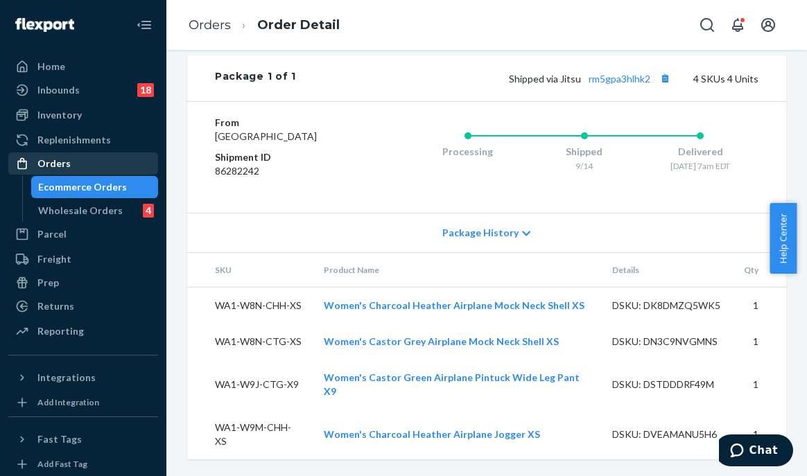
click at [72, 168] on div "Orders" at bounding box center [83, 163] width 147 height 19
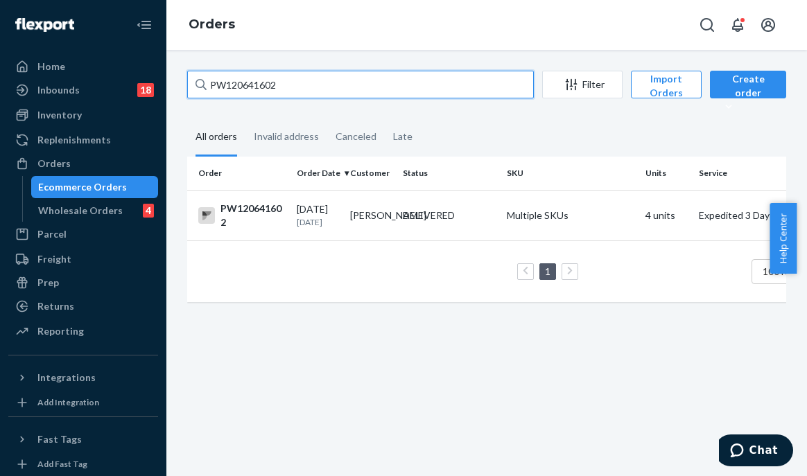
drag, startPoint x: 313, startPoint y: 87, endPoint x: 200, endPoint y: 82, distance: 113.8
click at [200, 82] on div "PW120641602" at bounding box center [360, 85] width 347 height 28
paste input "57589"
type input "PW120575892"
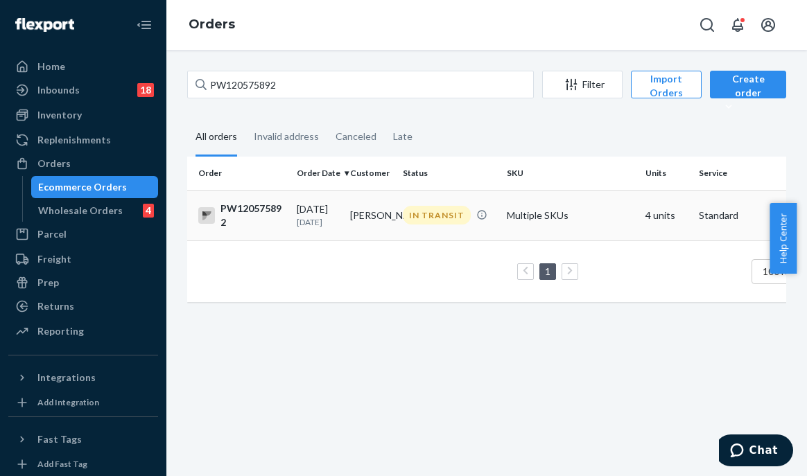
click at [432, 225] on div "IN TRANSIT" at bounding box center [437, 215] width 68 height 19
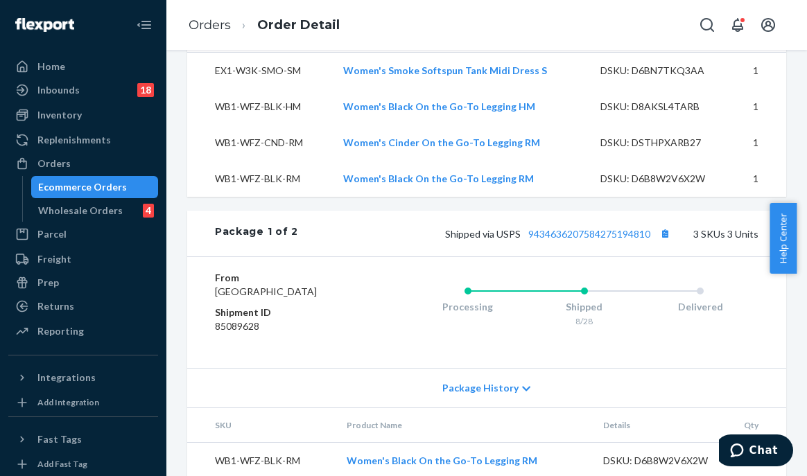
scroll to position [951, 0]
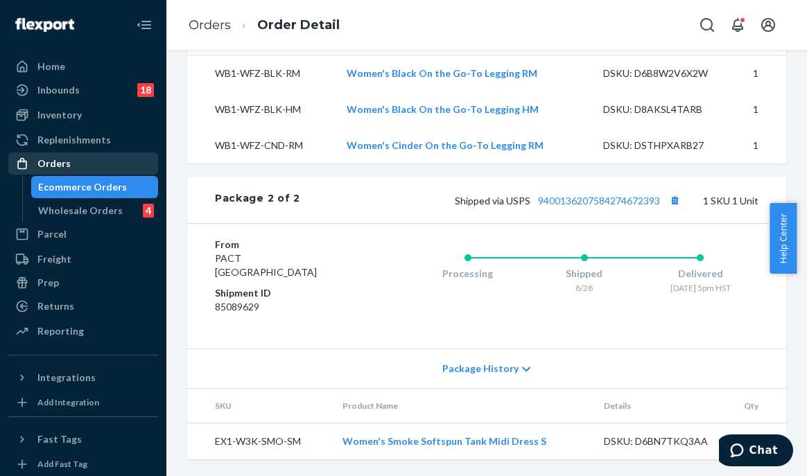
click at [44, 167] on div "Orders" at bounding box center [53, 164] width 33 height 14
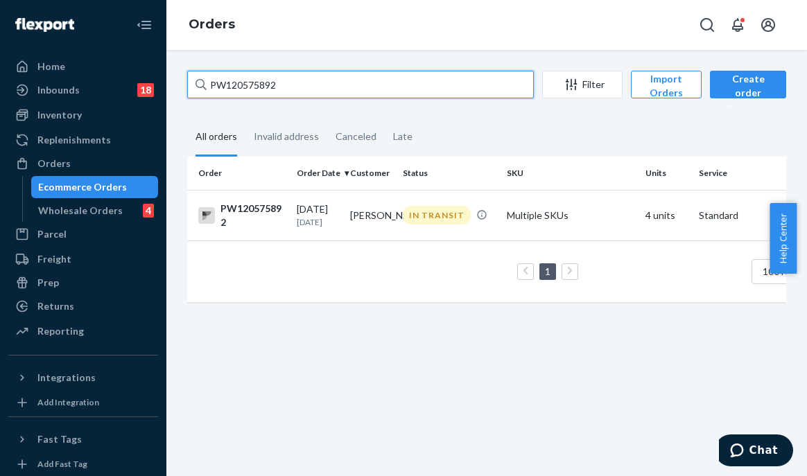
drag, startPoint x: 285, startPoint y: 92, endPoint x: 184, endPoint y: 69, distance: 103.1
click at [184, 69] on div "PW120575892 Filter Import Orders Create order Ecommerce order Removal order All…" at bounding box center [486, 263] width 641 height 427
paste input "652945"
type input "PW120652945"
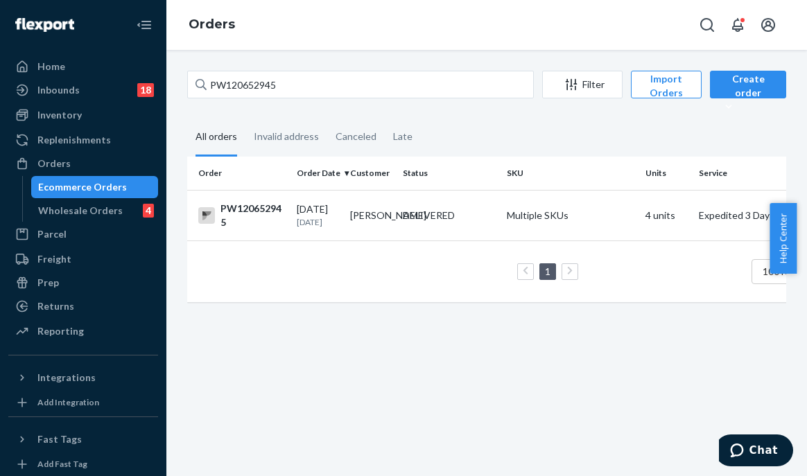
click at [406, 219] on div "DELIVERED" at bounding box center [429, 216] width 52 height 14
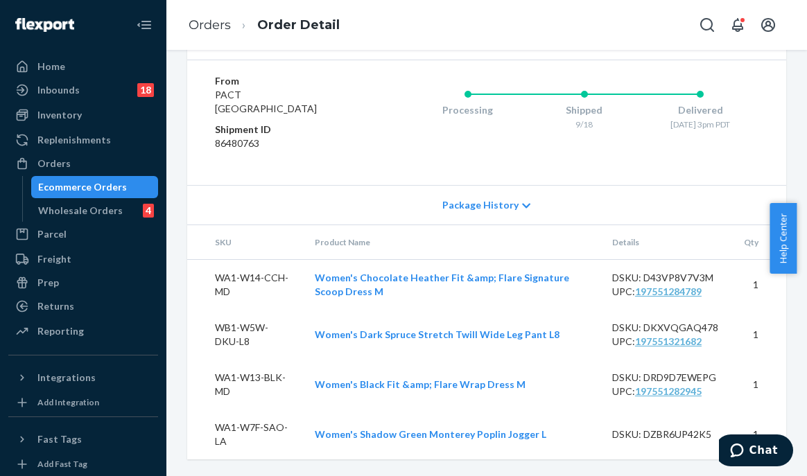
scroll to position [668, 0]
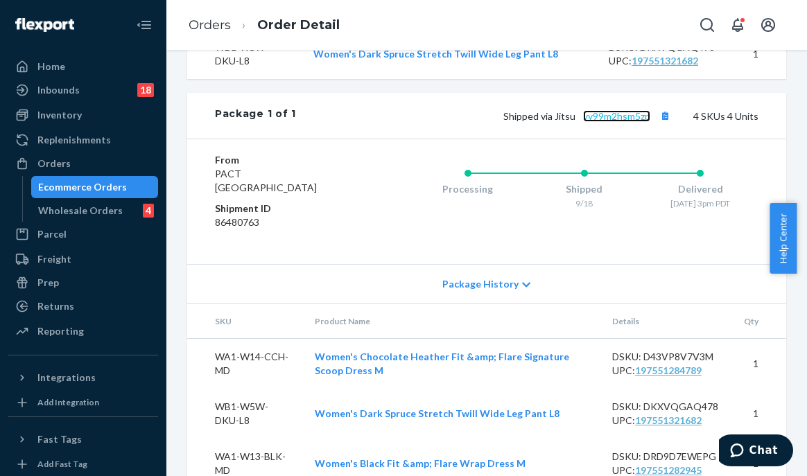
click at [616, 122] on link "yy99m2hsm5zp" at bounding box center [616, 116] width 67 height 12
click at [78, 160] on div "Orders" at bounding box center [83, 163] width 147 height 19
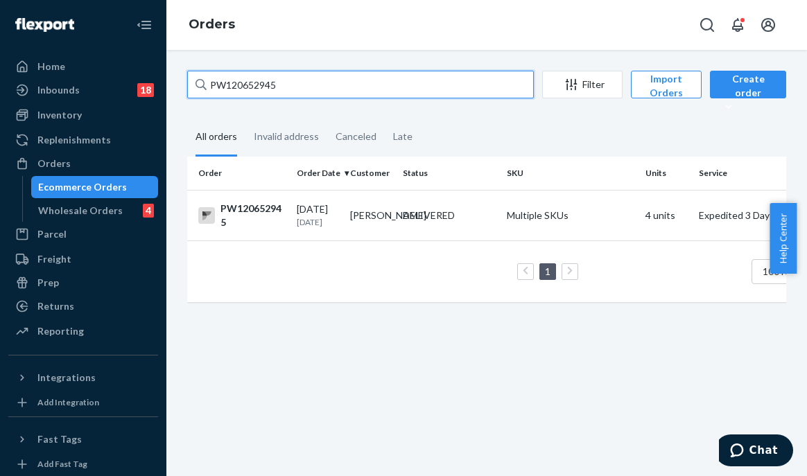
drag, startPoint x: 302, startPoint y: 82, endPoint x: 195, endPoint y: 80, distance: 107.5
click at [195, 80] on div "PW120652945" at bounding box center [360, 85] width 347 height 28
paste input "26222"
type input "PW120626222"
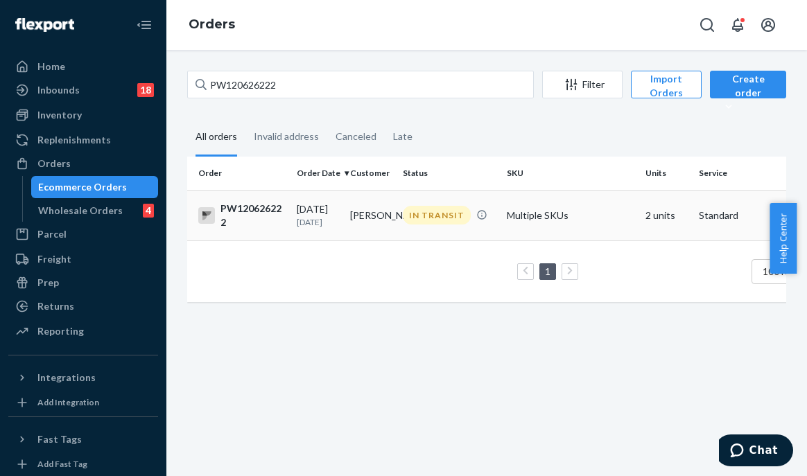
click at [390, 217] on td "[PERSON_NAME]" at bounding box center [371, 215] width 53 height 51
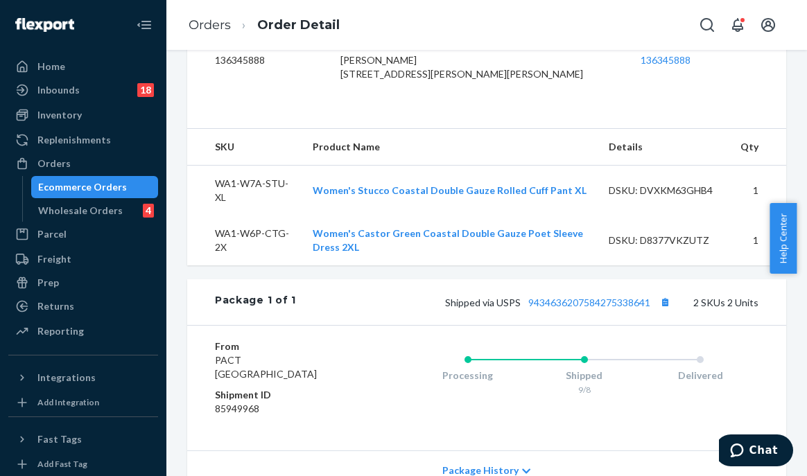
scroll to position [117, 0]
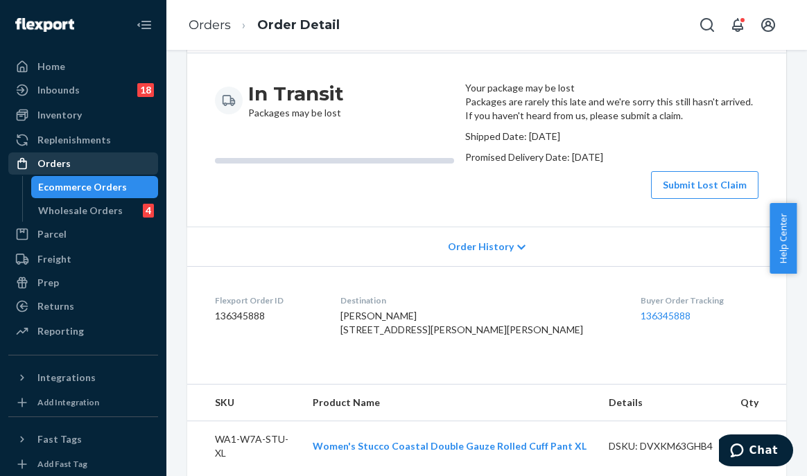
click at [108, 165] on div "Orders" at bounding box center [83, 163] width 147 height 19
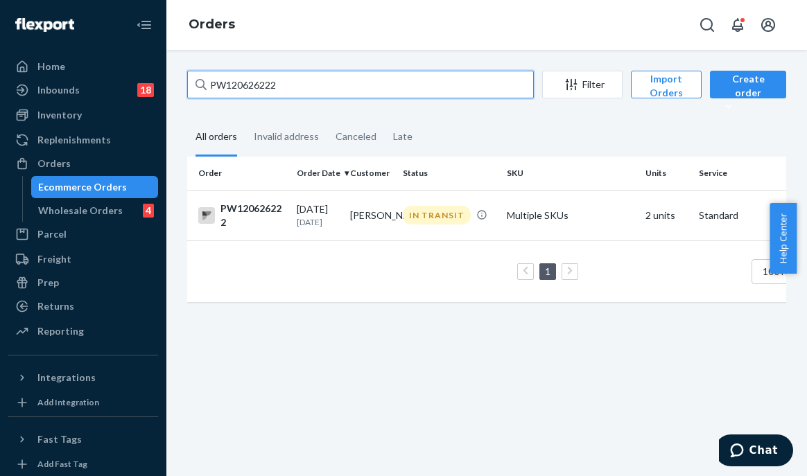
drag, startPoint x: 307, startPoint y: 73, endPoint x: 175, endPoint y: 87, distance: 133.2
click at [153, 77] on div "Home Inbounds 18 Shipping Plans Problems 18 Inventory Products Branded Packagin…" at bounding box center [403, 238] width 807 height 476
paste input "PW120626235"
type input "PW120626235"
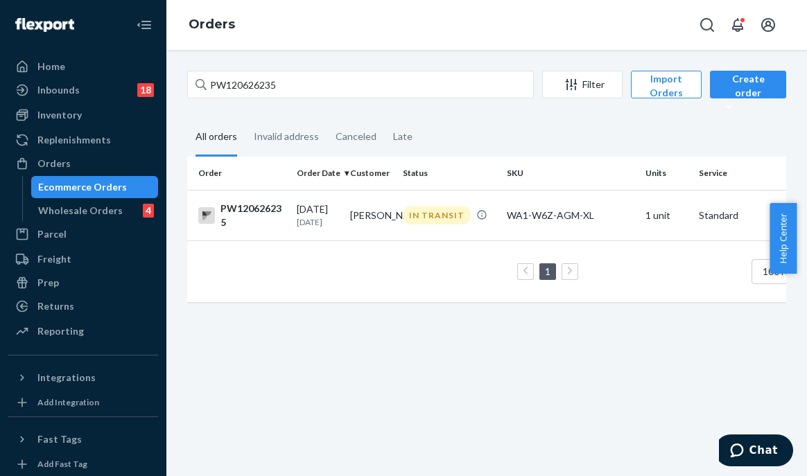
click at [401, 221] on div "IN TRANSIT" at bounding box center [449, 215] width 98 height 19
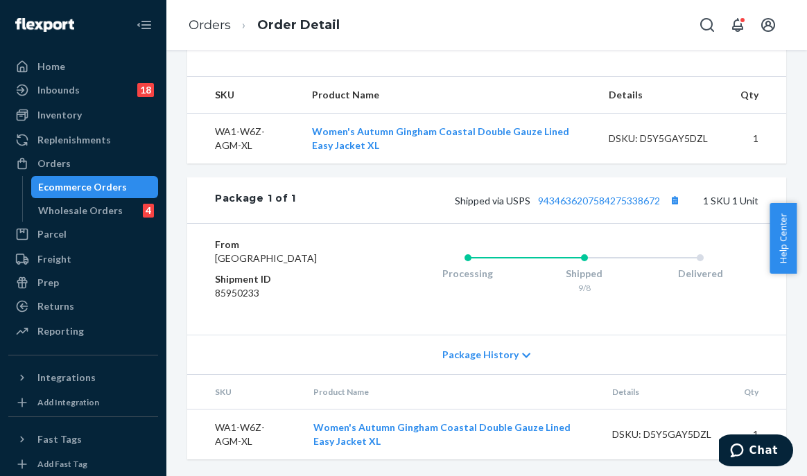
scroll to position [502, 0]
click at [623, 195] on link "9434636207584275338672" at bounding box center [599, 201] width 122 height 12
click at [63, 169] on div "Orders" at bounding box center [53, 164] width 33 height 14
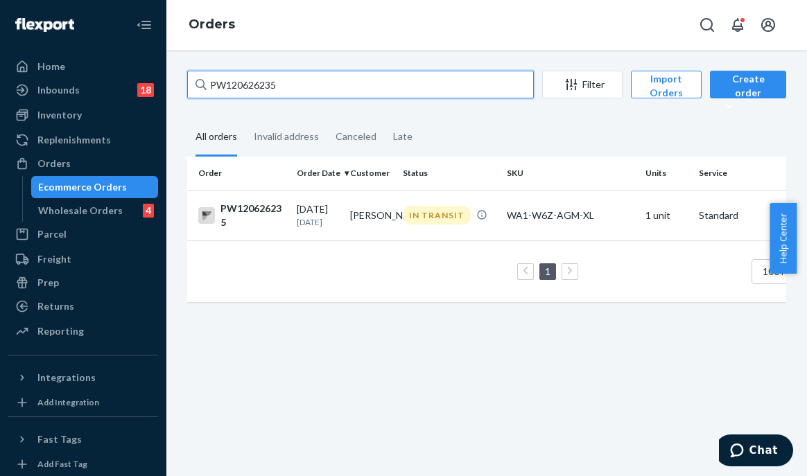
drag, startPoint x: 289, startPoint y: 96, endPoint x: 196, endPoint y: 87, distance: 94.1
click at [196, 87] on div "PW120626235" at bounding box center [360, 85] width 347 height 28
paste input "PW120626222"
type input "PW120626222"
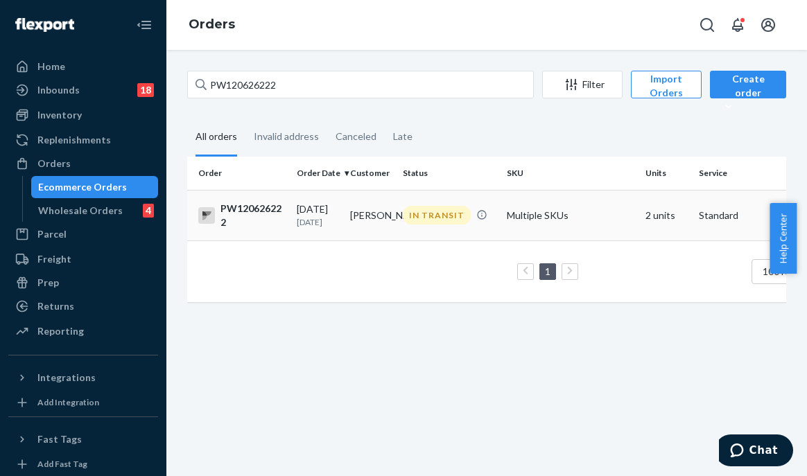
click at [422, 230] on td "IN TRANSIT" at bounding box center [449, 215] width 104 height 51
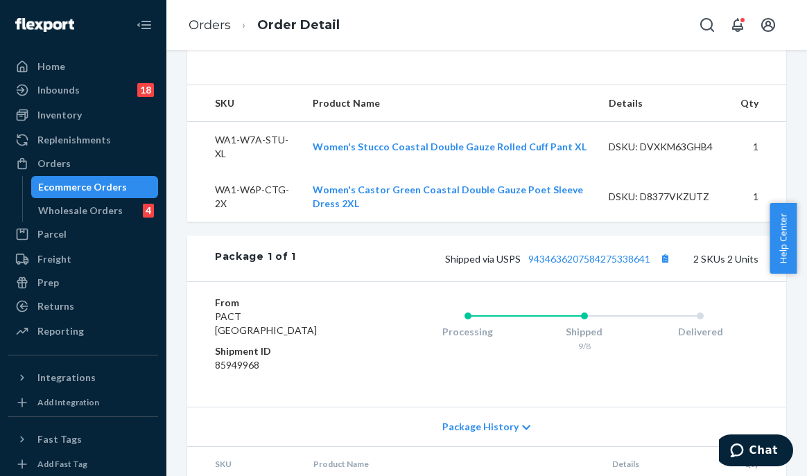
scroll to position [555, 0]
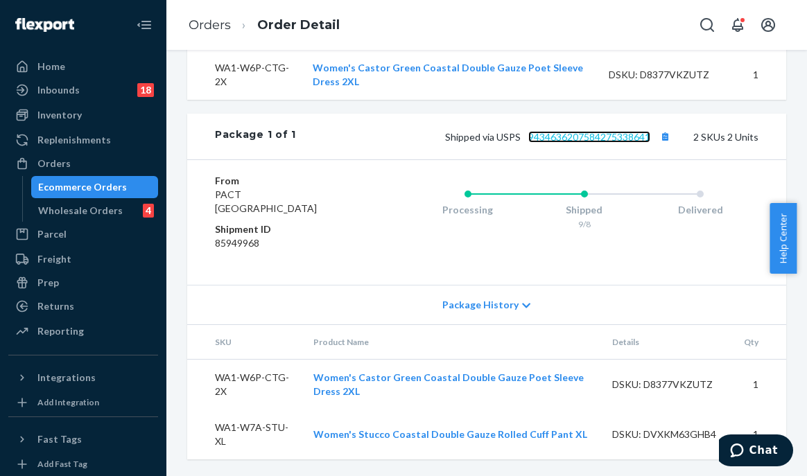
click at [584, 143] on link "9434636207584275338641" at bounding box center [589, 137] width 122 height 12
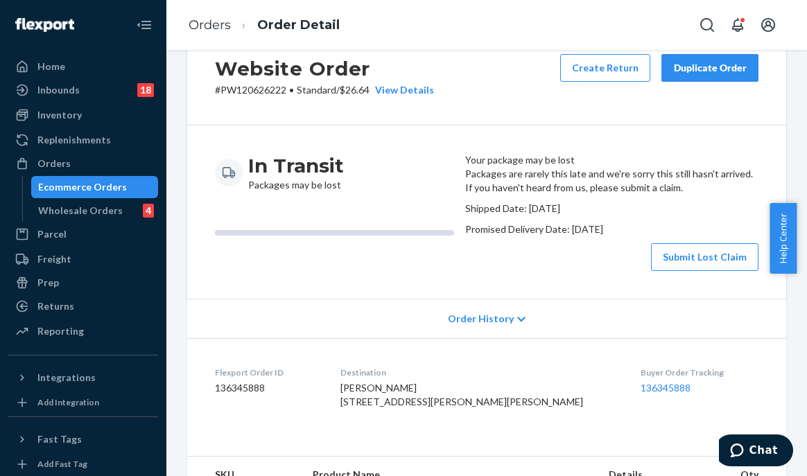
scroll to position [0, 0]
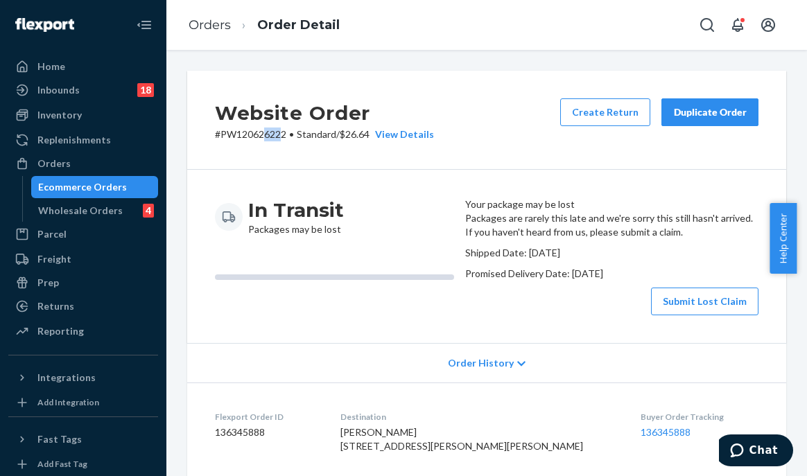
drag, startPoint x: 284, startPoint y: 137, endPoint x: 275, endPoint y: 139, distance: 9.3
click at [261, 139] on p "# PW120626222 • Standard / $26.64 View Details" at bounding box center [324, 135] width 219 height 14
click at [275, 139] on p "# PW120626222 • Standard / $26.64 View Details" at bounding box center [324, 135] width 219 height 14
drag, startPoint x: 288, startPoint y: 137, endPoint x: 225, endPoint y: 139, distance: 62.5
click at [219, 137] on p "# PW120626222 • Standard / $26.64 View Details" at bounding box center [324, 135] width 219 height 14
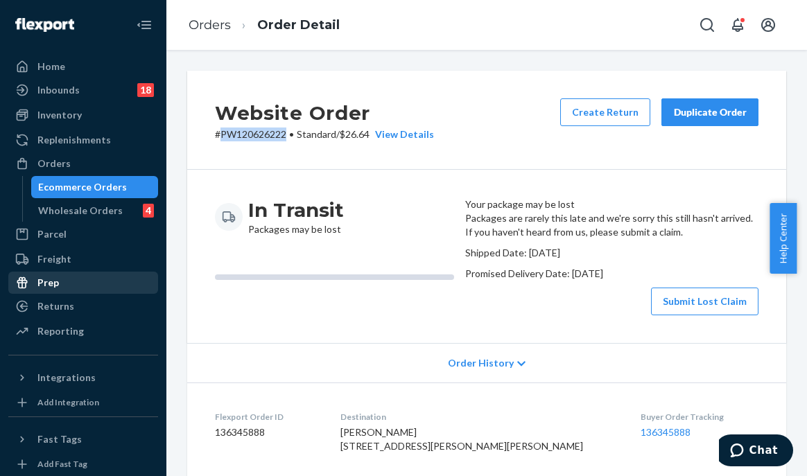
copy p "PW120626222"
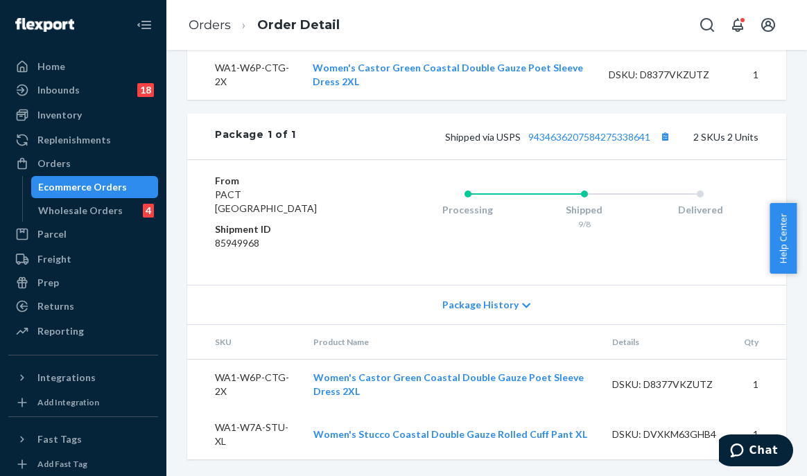
scroll to position [602, 0]
click at [587, 135] on link "9434636207584275338641" at bounding box center [589, 137] width 122 height 12
click at [96, 166] on div "Orders" at bounding box center [83, 163] width 147 height 19
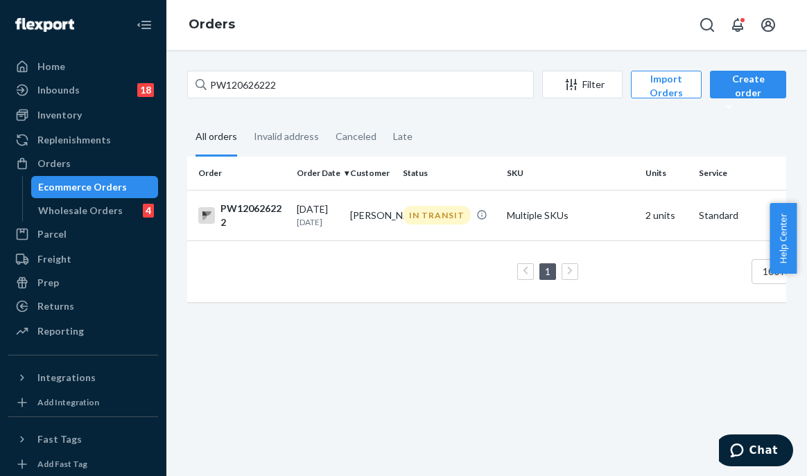
drag, startPoint x: 314, startPoint y: 100, endPoint x: 270, endPoint y: 85, distance: 46.1
click at [277, 87] on div "PW120626222 Filter Import Orders Create order Ecommerce order Removal order" at bounding box center [486, 86] width 599 height 31
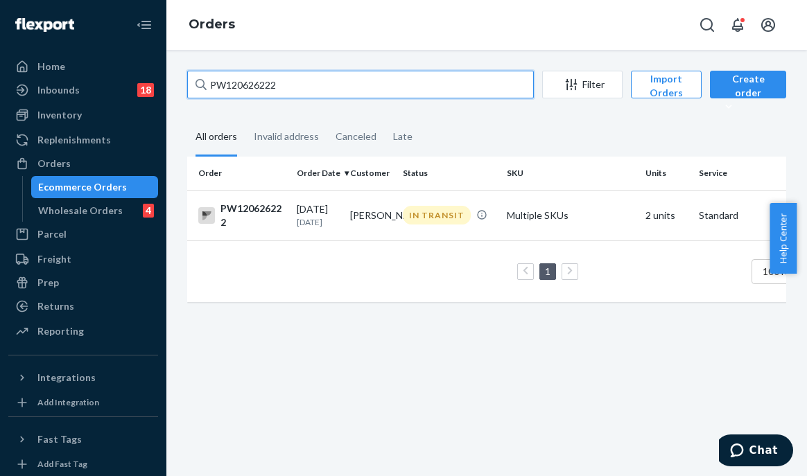
drag, startPoint x: 281, startPoint y: 87, endPoint x: 204, endPoint y: 91, distance: 77.1
click at [157, 79] on div "Home Inbounds 18 Shipping Plans Problems 18 Inventory Products Branded Packagin…" at bounding box center [403, 238] width 807 height 476
paste input "35"
type input "PW120626235"
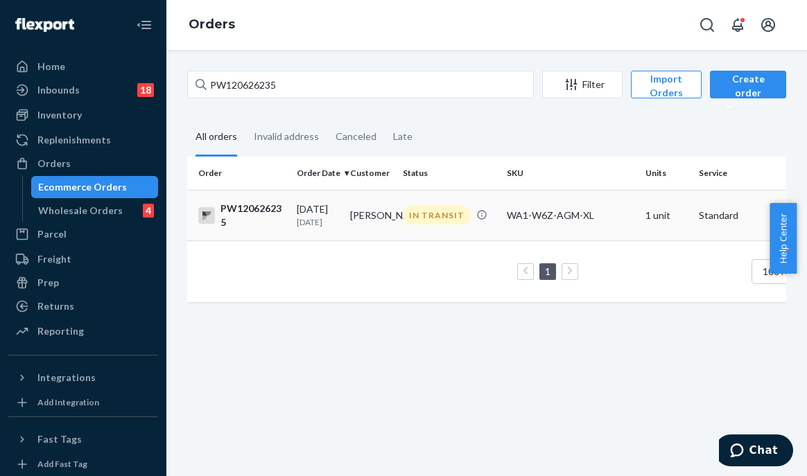
click at [372, 232] on td "[PERSON_NAME]" at bounding box center [371, 215] width 53 height 51
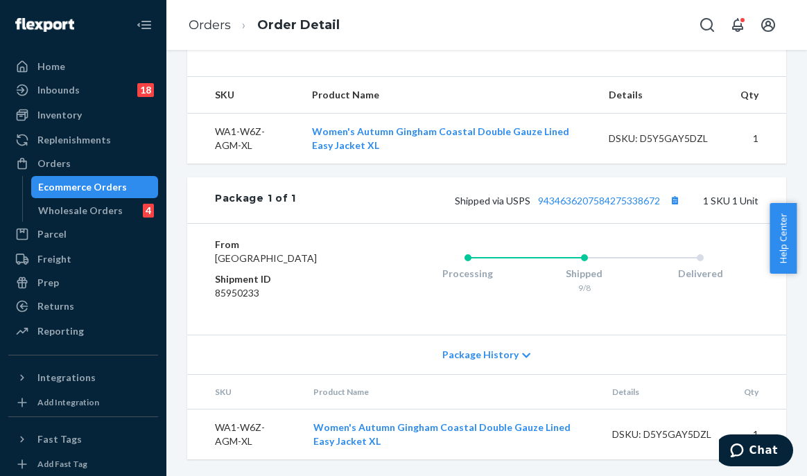
scroll to position [502, 0]
click at [583, 195] on link "9434636207584275338672" at bounding box center [599, 201] width 122 height 12
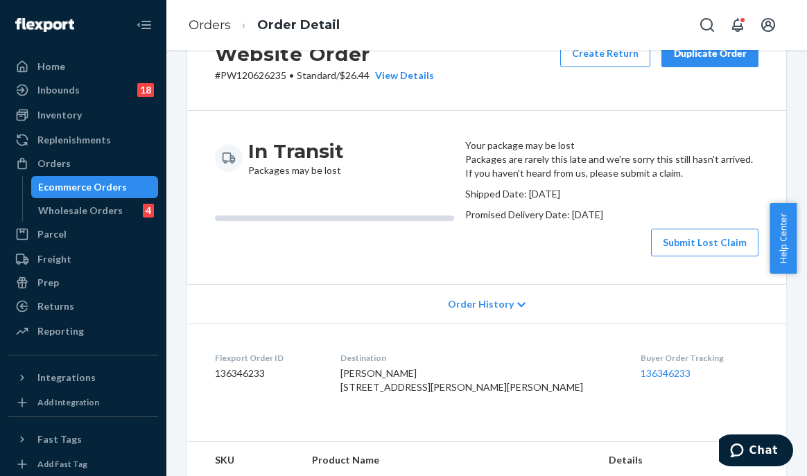
scroll to position [0, 0]
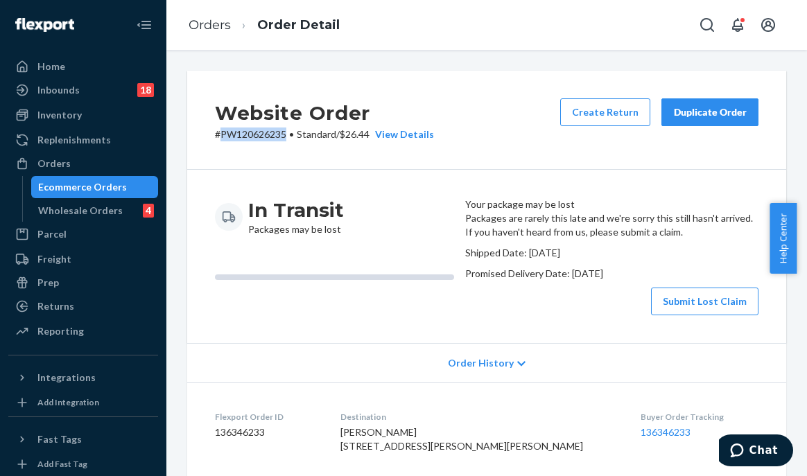
drag, startPoint x: 286, startPoint y: 132, endPoint x: 218, endPoint y: 132, distance: 67.3
click at [218, 133] on p "# PW120626235 • Standard / $26.44 View Details" at bounding box center [324, 135] width 219 height 14
copy p "PW120626235"
click at [524, 123] on div "Website Order # PW120626235 • Standard / $26.44 View Details Create Return Dupl…" at bounding box center [486, 120] width 599 height 99
drag, startPoint x: 103, startPoint y: 163, endPoint x: 119, endPoint y: 163, distance: 16.0
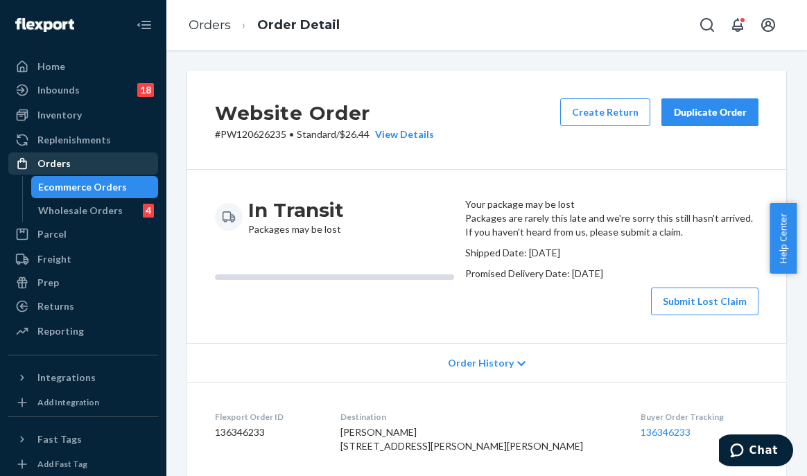
click at [103, 163] on div "Orders" at bounding box center [83, 163] width 147 height 19
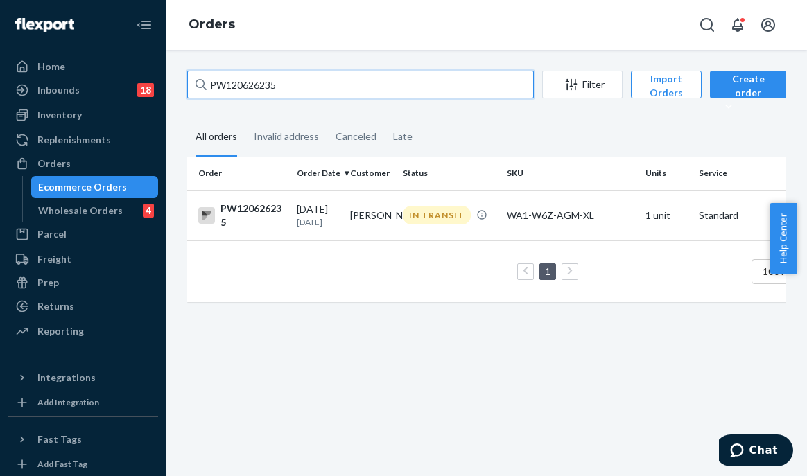
drag, startPoint x: 298, startPoint y: 75, endPoint x: 175, endPoint y: 78, distance: 122.1
click at [175, 78] on div "PW120626235 Filter Import Orders Create order Ecommerce order Removal order All…" at bounding box center [486, 263] width 641 height 427
paste input "859"
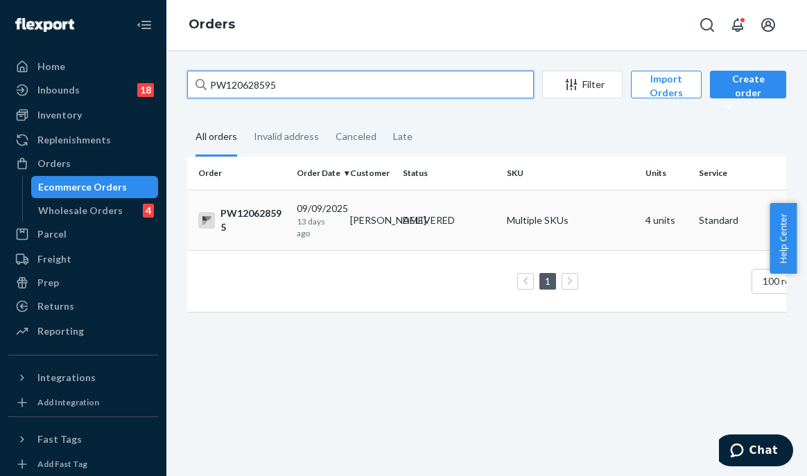
type input "PW120628595"
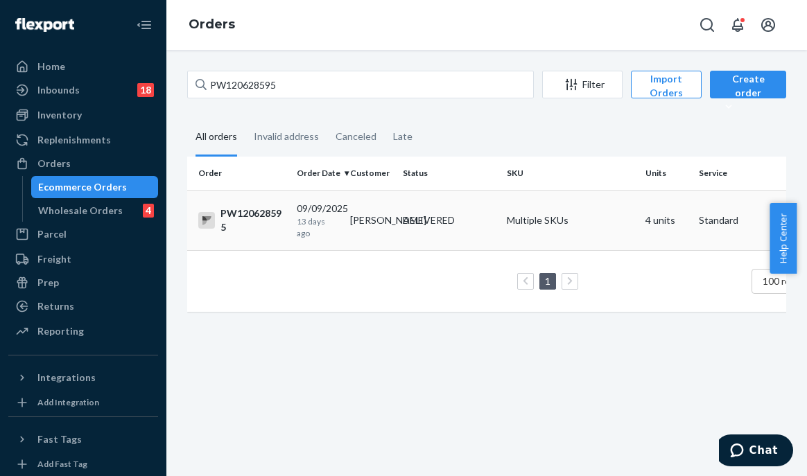
click at [426, 244] on td "DELIVERED" at bounding box center [449, 220] width 104 height 60
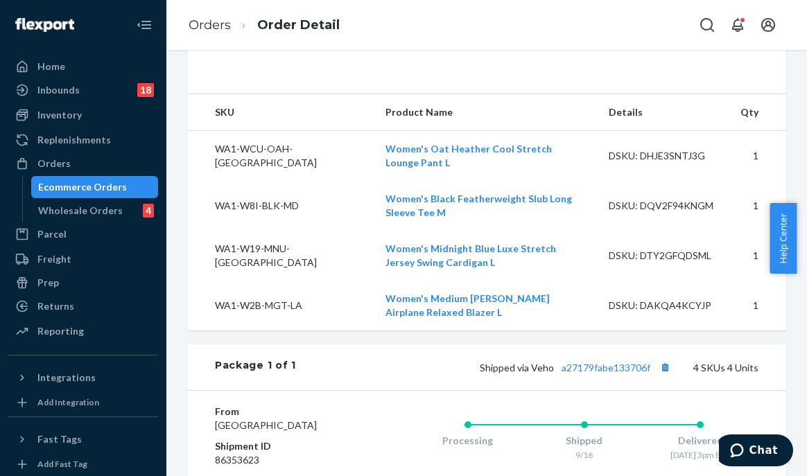
scroll to position [751, 0]
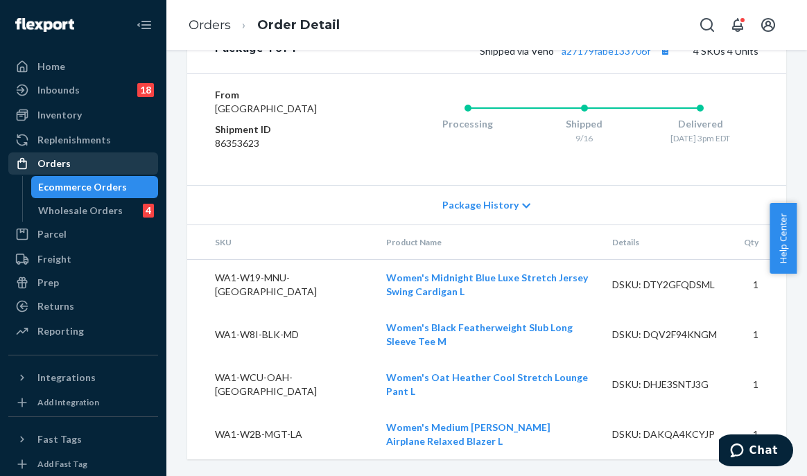
click at [87, 160] on div "Orders" at bounding box center [83, 163] width 147 height 19
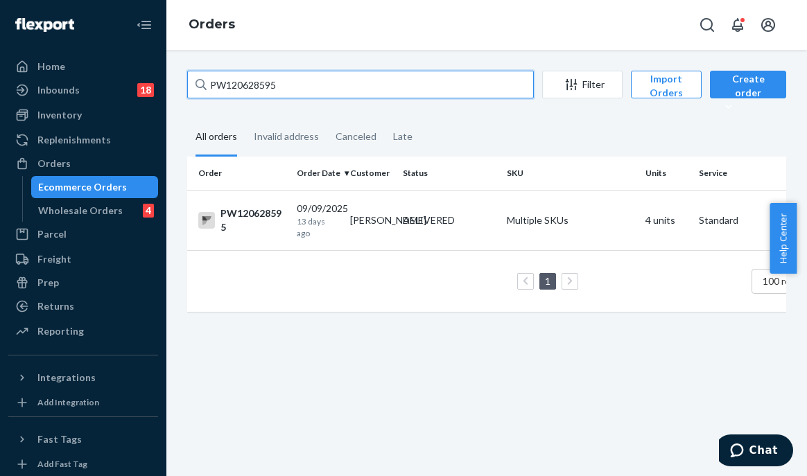
drag, startPoint x: 308, startPoint y: 79, endPoint x: 200, endPoint y: 86, distance: 107.7
click at [198, 86] on div "PW120628595" at bounding box center [360, 85] width 347 height 28
paste input "43694"
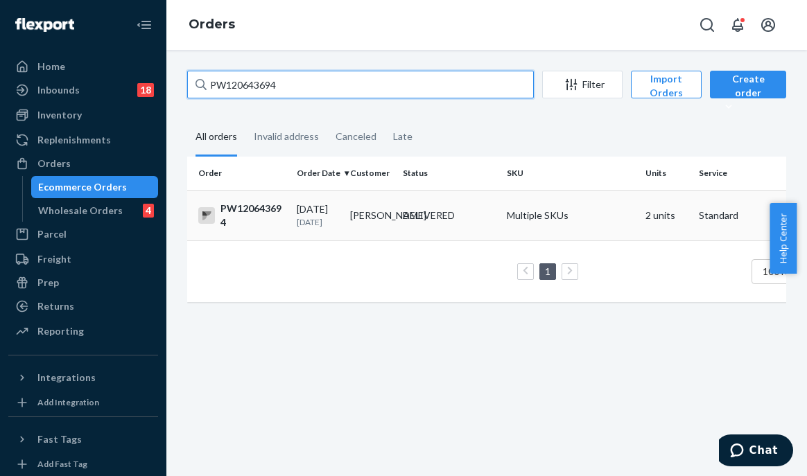
type input "PW120643694"
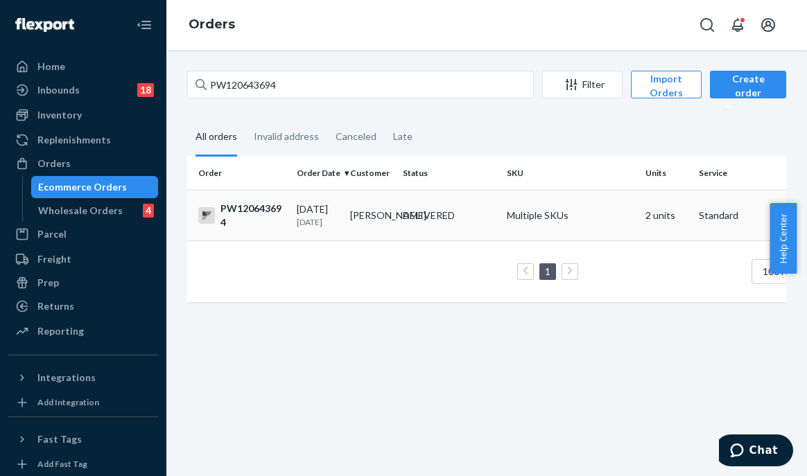
click at [409, 230] on td "DELIVERED" at bounding box center [449, 215] width 104 height 51
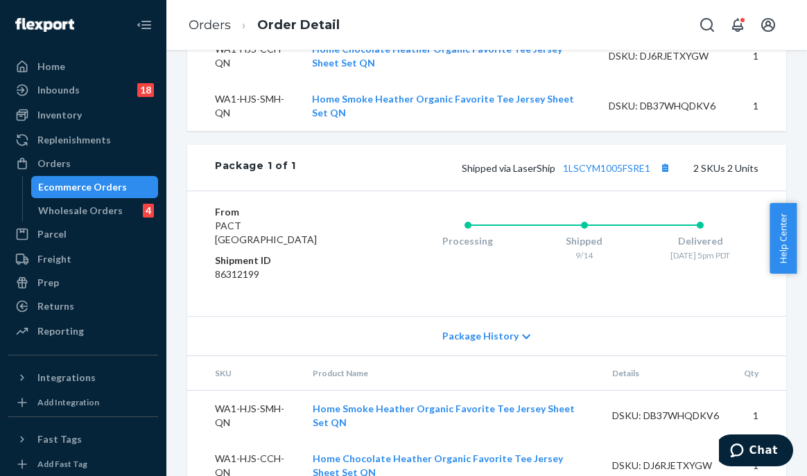
scroll to position [593, 0]
